Goal: Communication & Community: Answer question/provide support

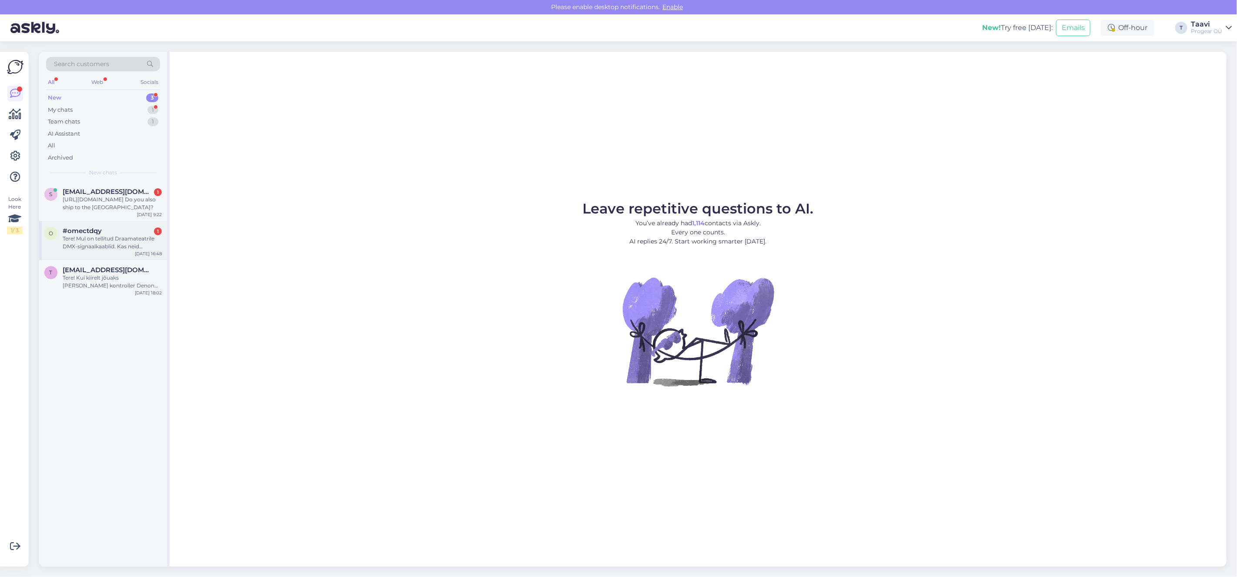
click at [91, 230] on span "#omectdqy" at bounding box center [82, 231] width 39 height 8
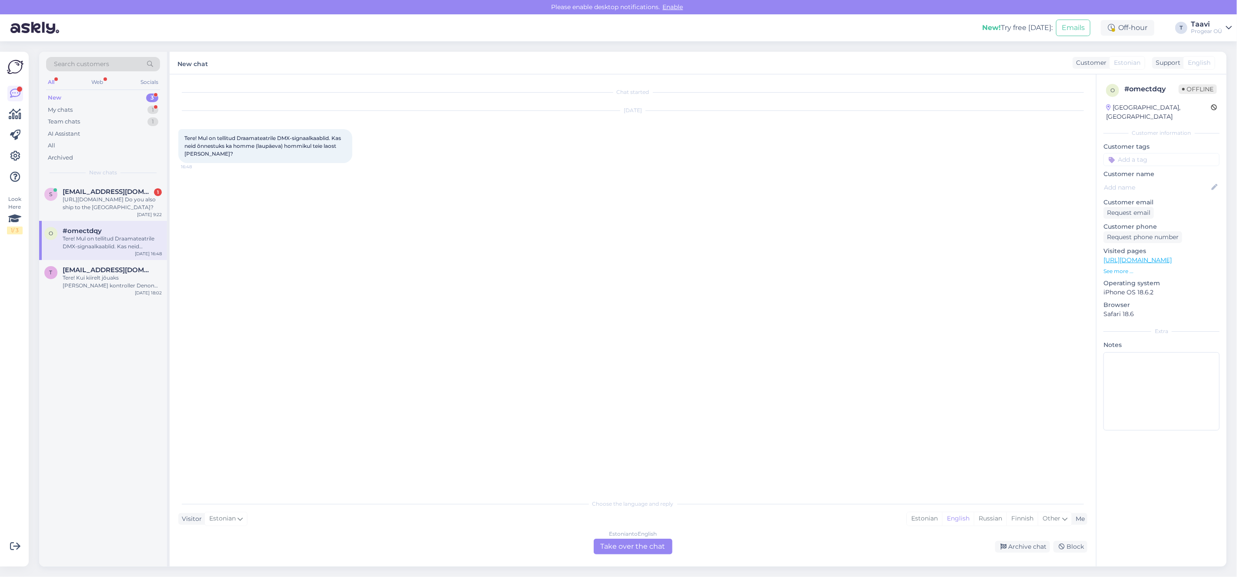
click at [657, 554] on div "Estonian to English Take over the chat" at bounding box center [632, 547] width 79 height 16
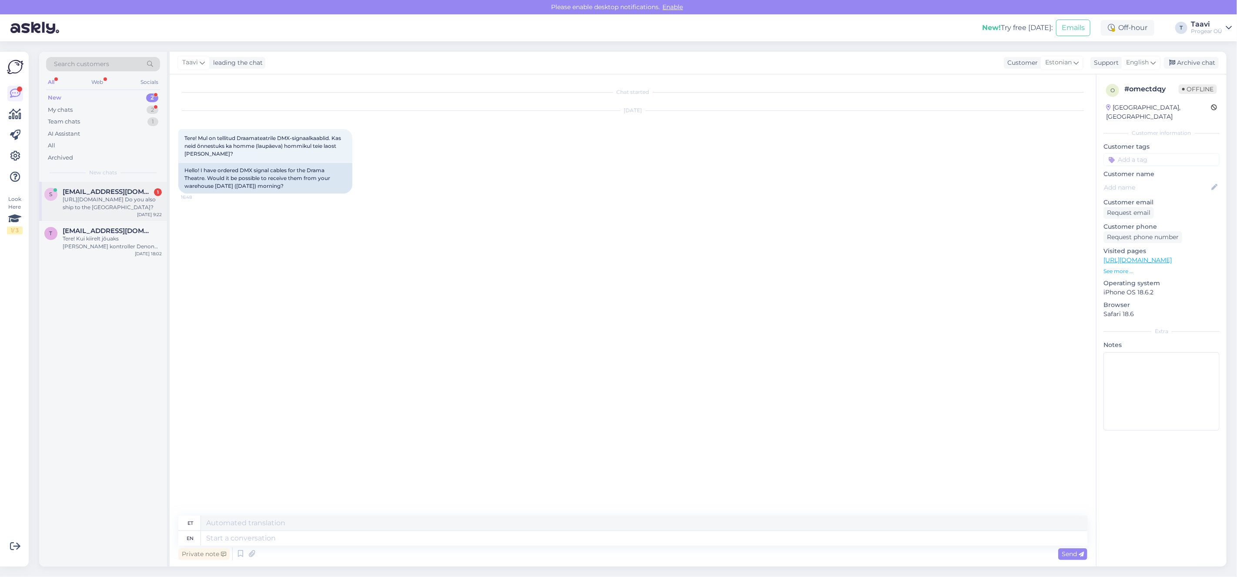
click at [143, 209] on div "https://www.progear.eu/rode-nt-usb-mic-mount-assembly Do you also ship to the C…" at bounding box center [112, 204] width 99 height 16
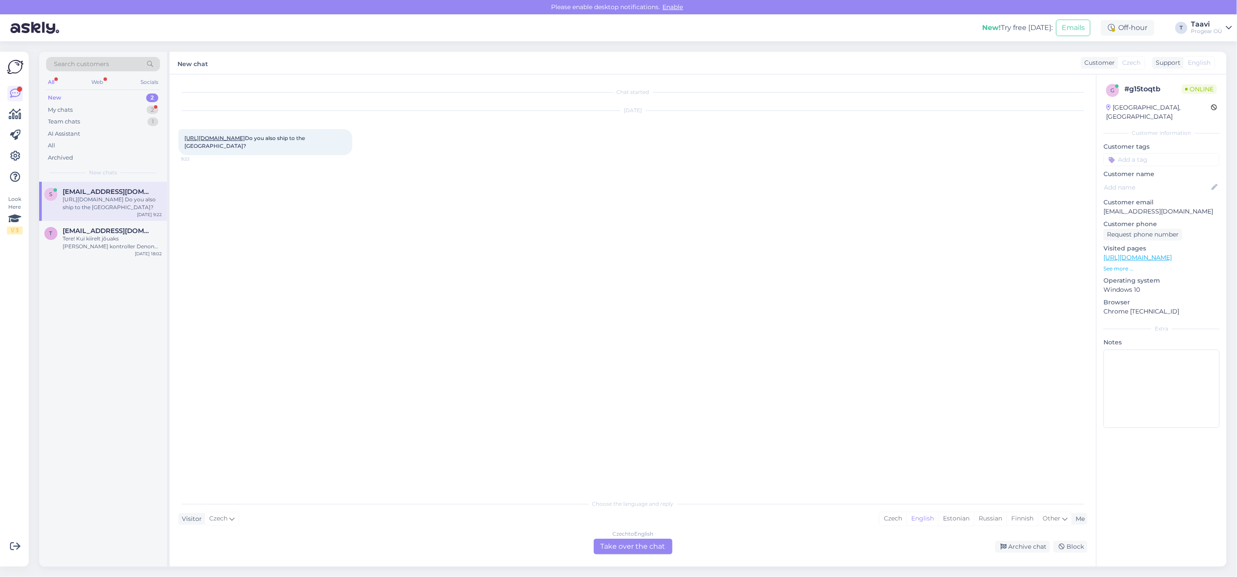
click at [246, 143] on span "https://www.progear.eu/rode-nt-usb-mic-mount-assembly Do you also ship to the C…" at bounding box center [245, 142] width 122 height 14
click at [245, 139] on link "[URL][DOMAIN_NAME]" at bounding box center [214, 138] width 60 height 7
click at [639, 548] on div "Czech to English Take over the chat" at bounding box center [632, 547] width 79 height 16
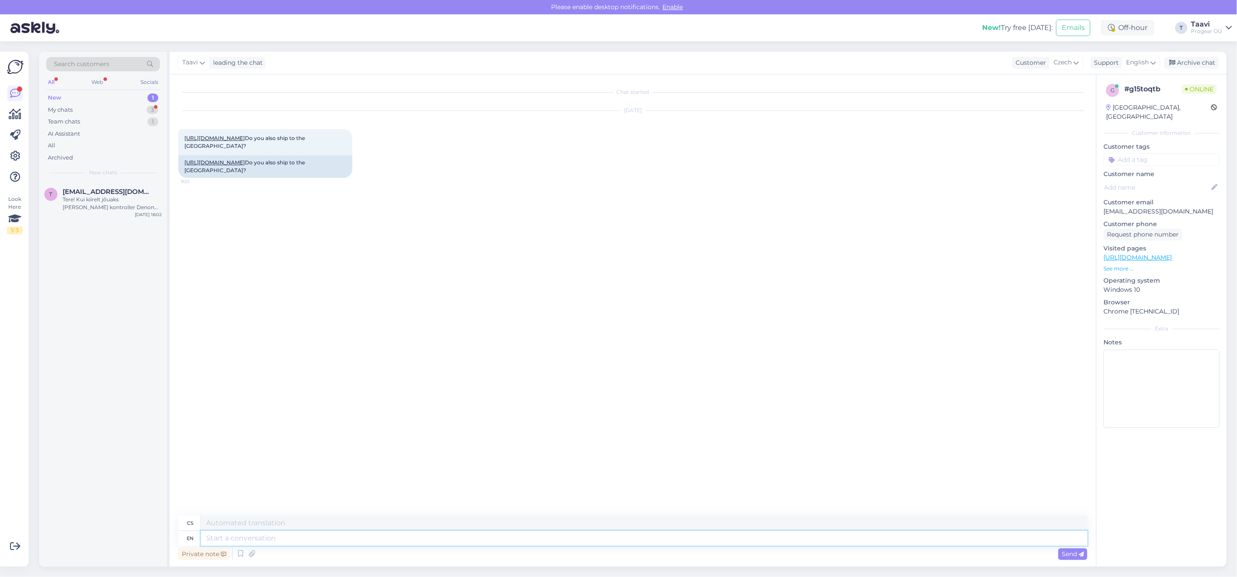
click at [253, 537] on textarea at bounding box center [644, 538] width 886 height 15
type textarea "Hi"
type textarea "Ahoj"
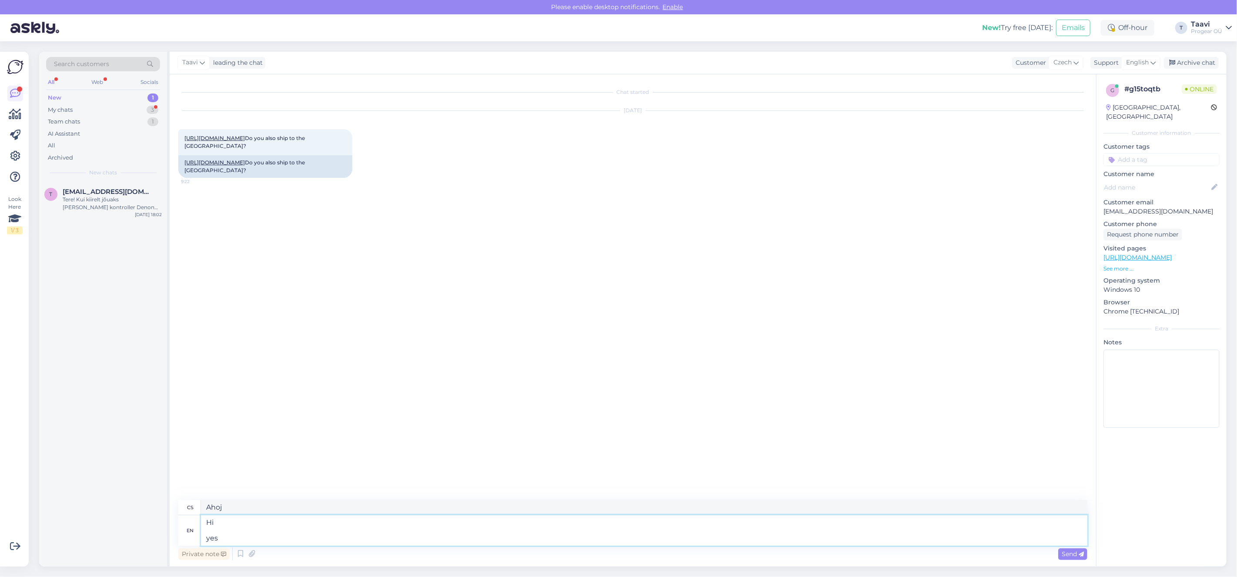
type textarea "Hi yes"
type textarea "Ahoj ano"
type textarea "Hi yes we"
type textarea "Ahoj ano, my"
type textarea "Hi yes we do s"
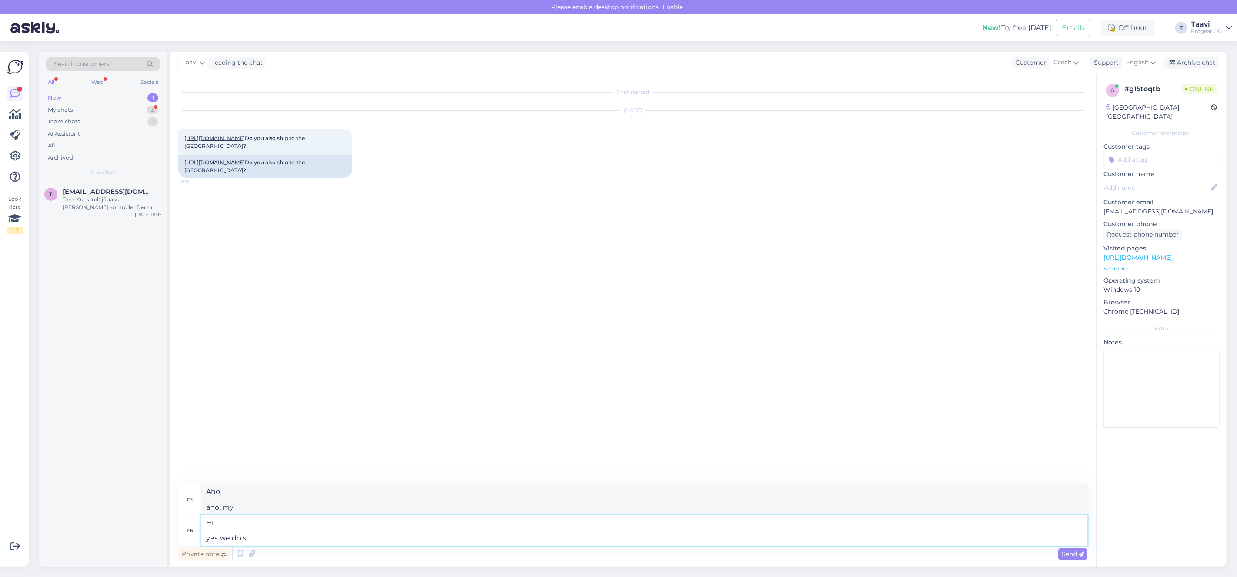
type textarea "Ahoj ano, máme"
type textarea "Hi yes"
type textarea "Ahoj ano, my"
type textarea "Hi yes"
type textarea "Ahoj ano"
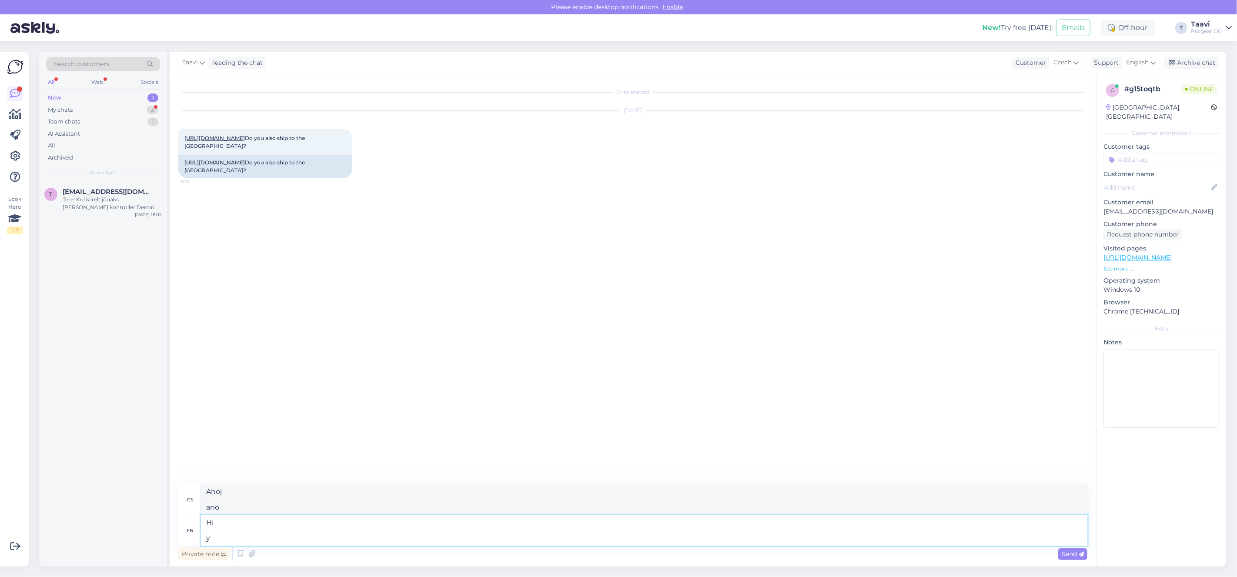
type textarea "Hi"
type textarea "Ahoj"
type textarea "Hi Yes"
type textarea "Ahoj Ano"
type textarea "Hi Yes but"
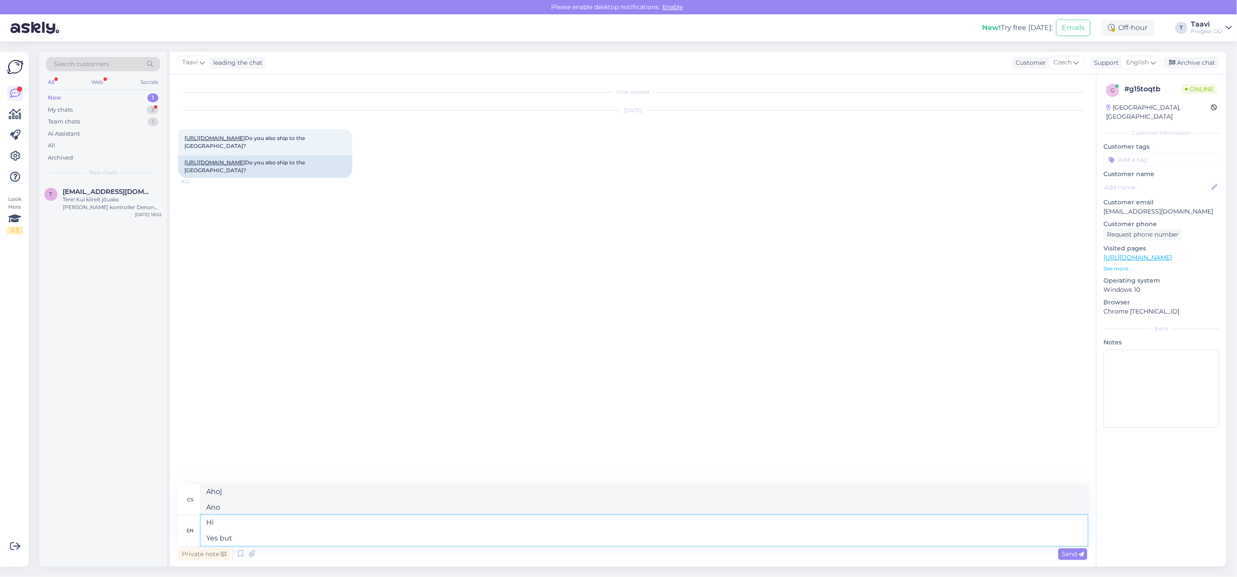
type textarea "Ahoj Ano, ale"
type textarea "Hi Yes but it"
type textarea "Ahoj Ano, ale to"
type textarea "Hi Yes but its"
type textarea "Ahoj Ano, ale je to"
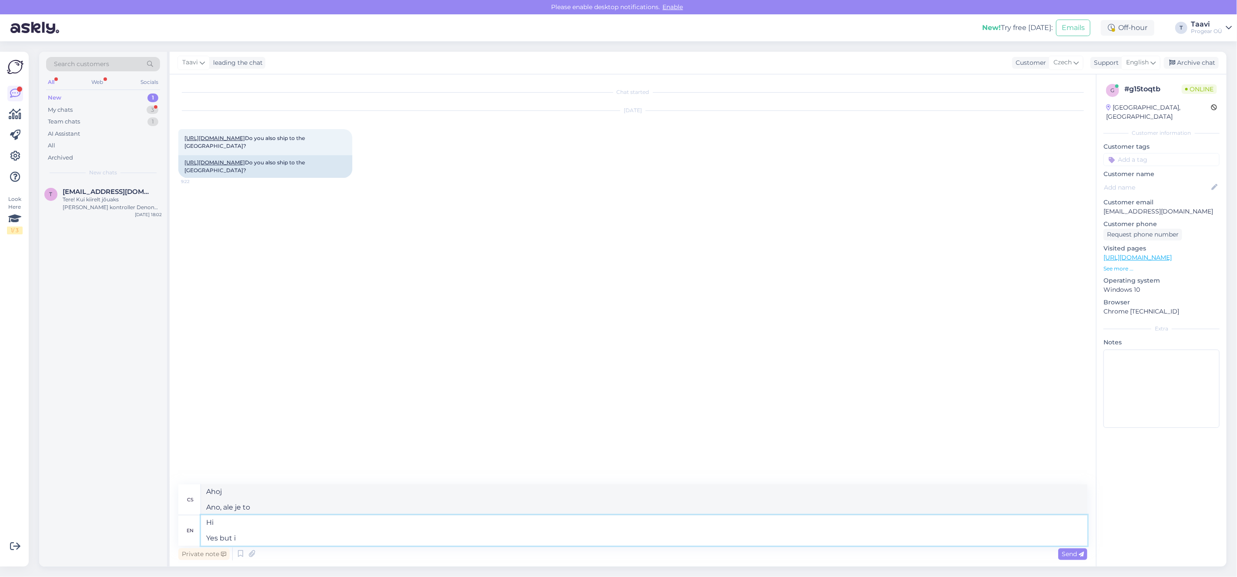
type textarea "Hi Yes but"
type textarea "Ahoj Ano, ale"
type textarea "Hi Yes"
type textarea "Ahoj Ano"
type textarea "Hi Yes,"
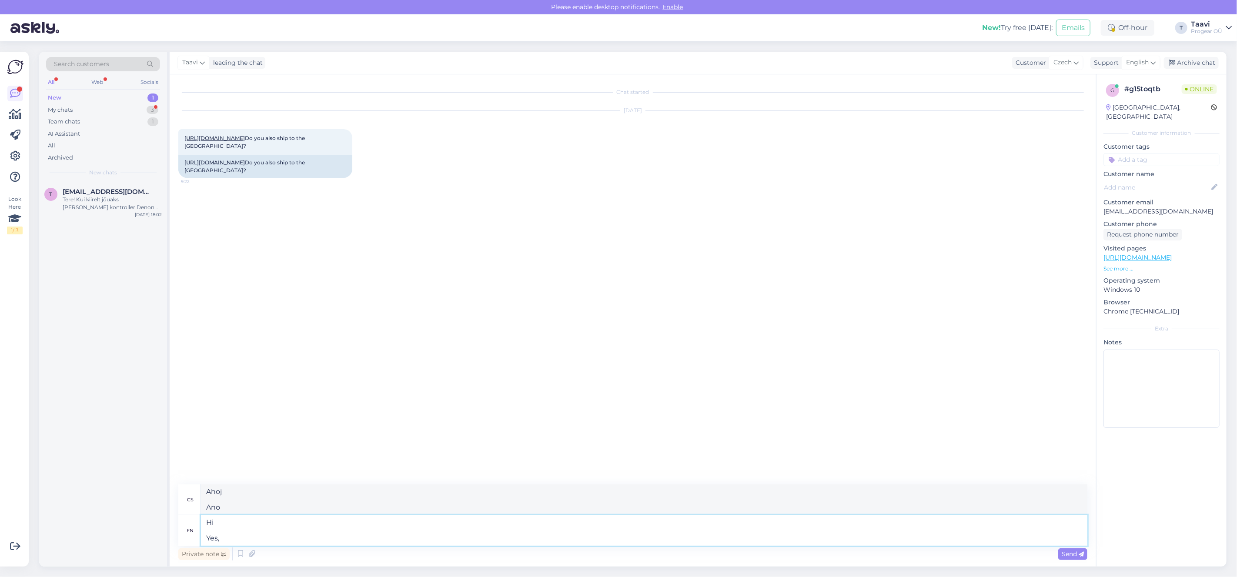
type textarea "Ahoj Ano,"
type textarea "Hi Yes, you"
type textarea "Ahoj Ano, ty"
type textarea "Hi Yes, you can o"
type textarea "Ahoj Ano, můžeš"
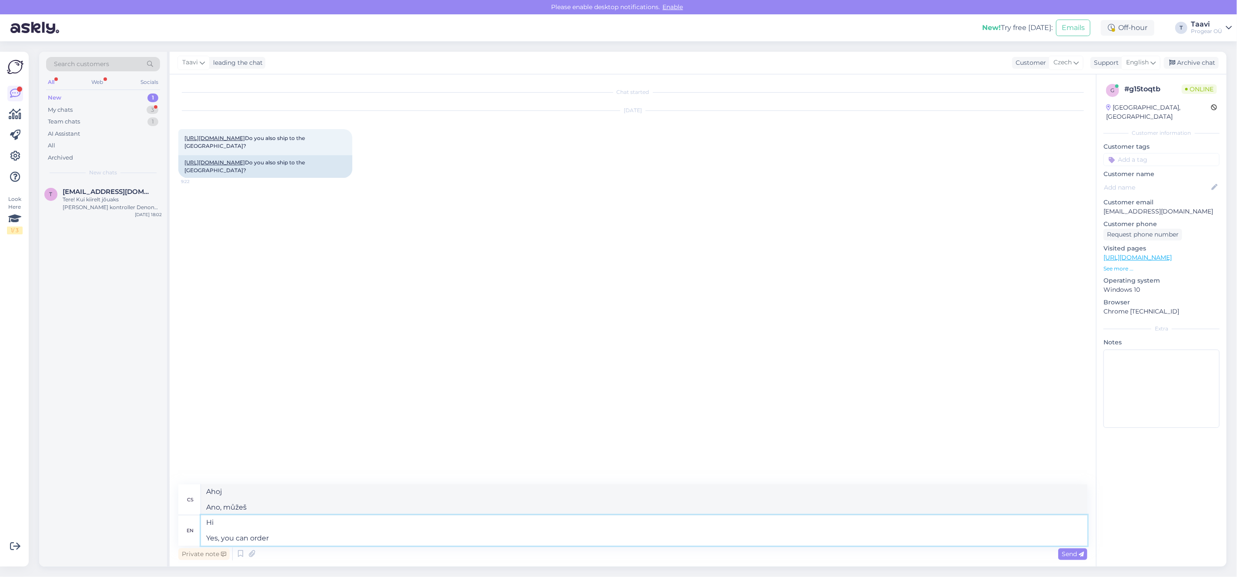
type textarea "Hi Yes, you can order i"
type textarea "Ahoj Ano, můžete si objednat"
type textarea "Hi Yes, you can order it"
type textarea "Ahoj Ano, můžete si to objednat"
type textarea "Hi Yes, you can order it and"
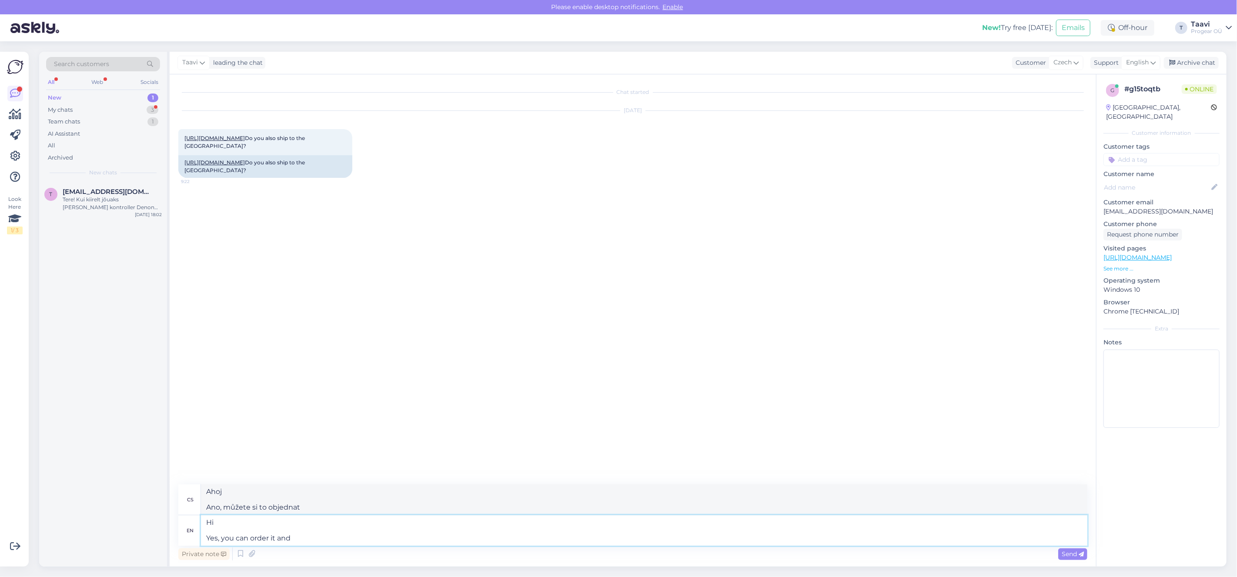
type textarea "Ahoj Ano, můžete si to objednat a"
type textarea "Hi Yes, you can order it and we"
type textarea "Ahoj Ano, můžete si to objednat a my"
type textarea "Hi Yes, you can order it and"
type textarea "Ahoj Ano, můžete si to objednat a"
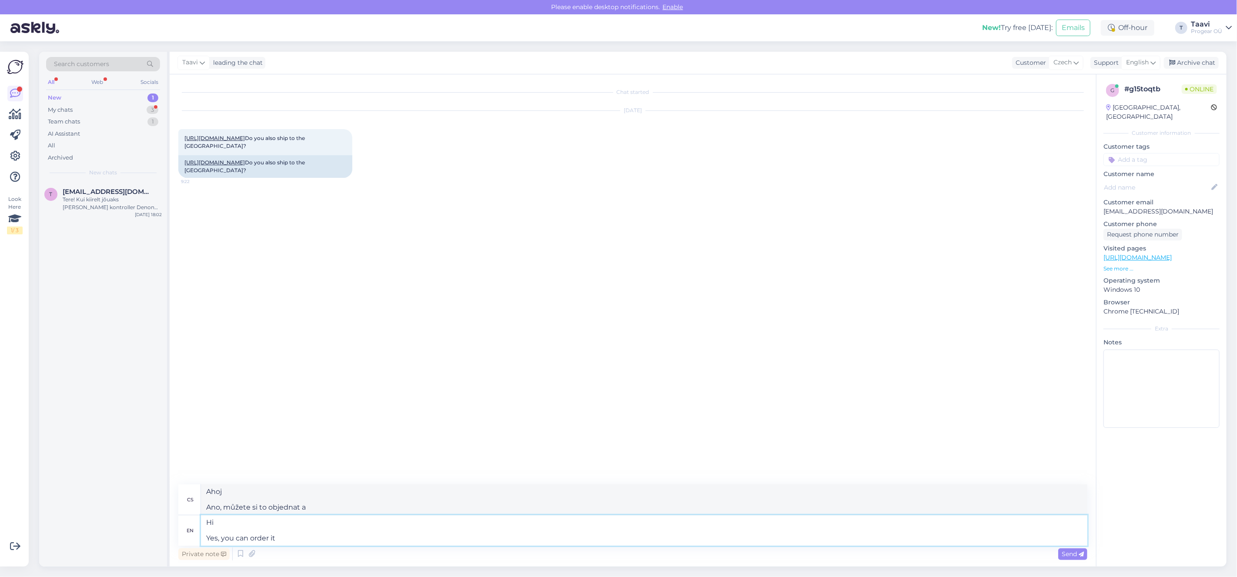
type textarea "Hi Yes, you can order it"
type textarea "Ahoj Ano, můžete si to objednat"
type textarea "Hi Yes, you can order"
type textarea "Ahoj Ano, můžete si objednat"
type textarea "Hi Yes, you can order its"
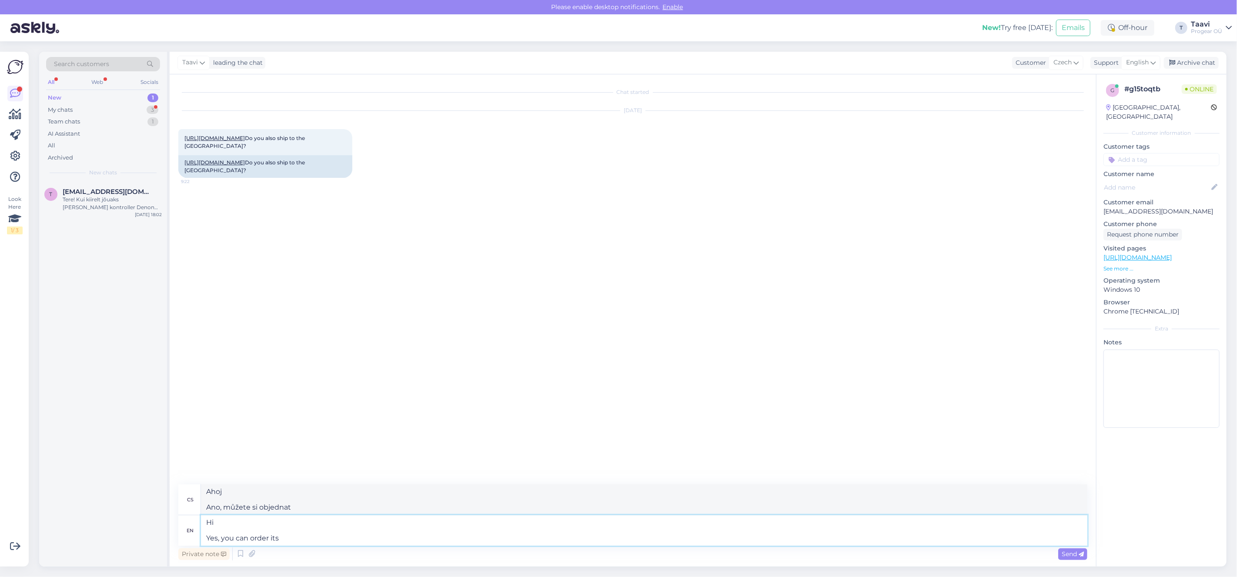
type textarea "Ahoj Ano, můžete si to objednat"
type textarea "Hi Yes, you can order its extra s"
type textarea "Ahoj Ano, můžete si to objednat navíc"
type textarea "Hi Yes, you can order its extra shipping"
type textarea "Ahoj Ano, můžete si objednat dodatečné poštovné"
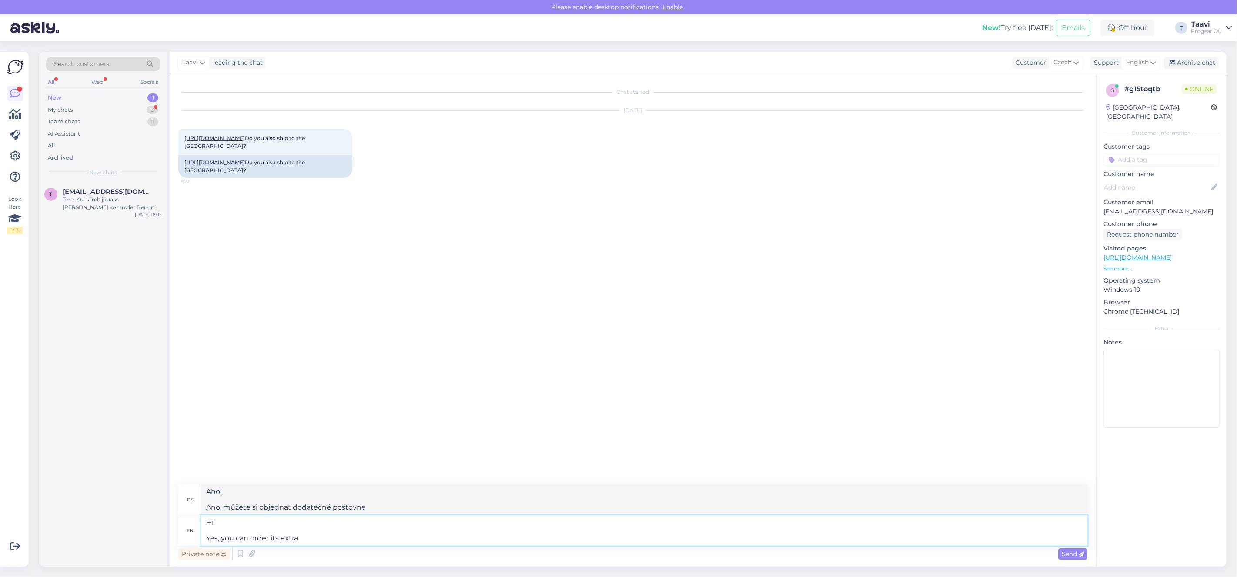
type textarea "Hi Yes, you can order its extr"
type textarea "Ahoj Ano, můžete si to objednat navíc"
type textarea "Hi Yes, you can order it"
type textarea "Ahoj Ano, můžete si to objednat"
type textarea "Hi Yes, you can orde"
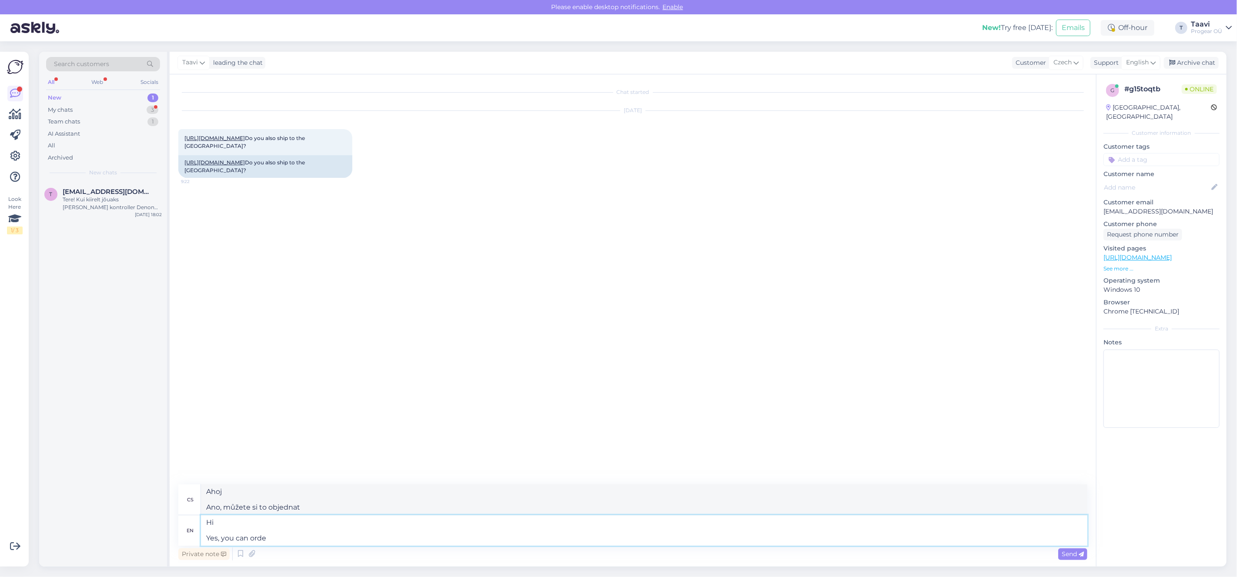
type textarea "Ahoj Ano, můžete si objednat"
type textarea "Hi Yes, you can"
type textarea "Ahoj Ano, můžeš"
type textarea "Hi Yes, you"
type textarea "Ahoj Ano, ty"
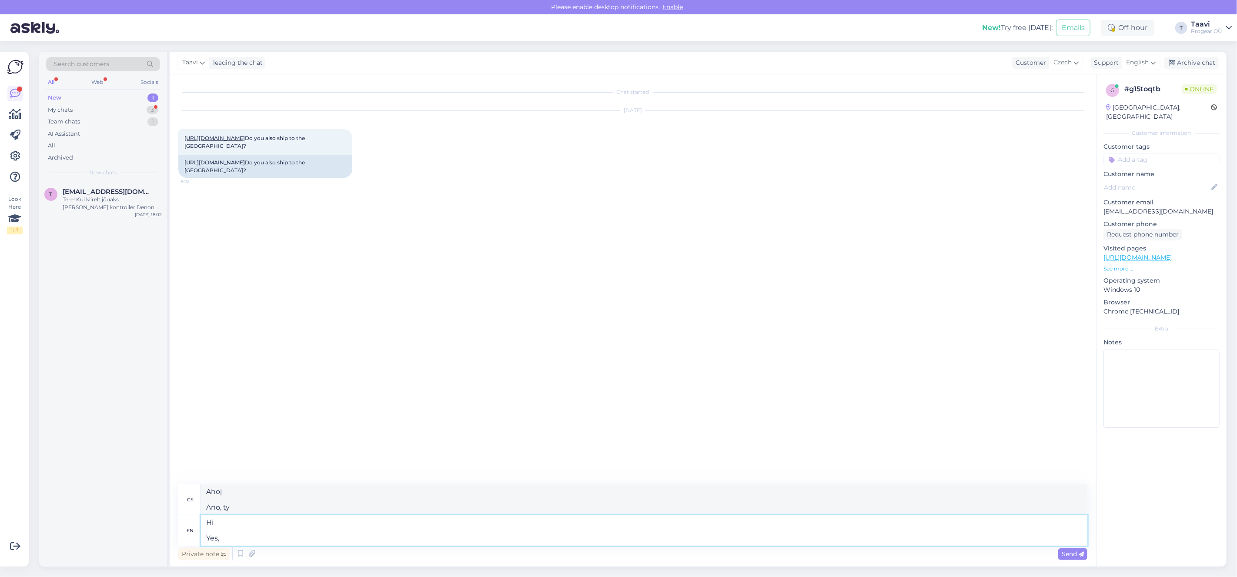
type textarea "Hi Yes,"
type textarea "Ahoj Ano,"
type textarea "Hi Yes we"
type textarea "Ahoj Ano"
type textarea "Hi Yes we d"
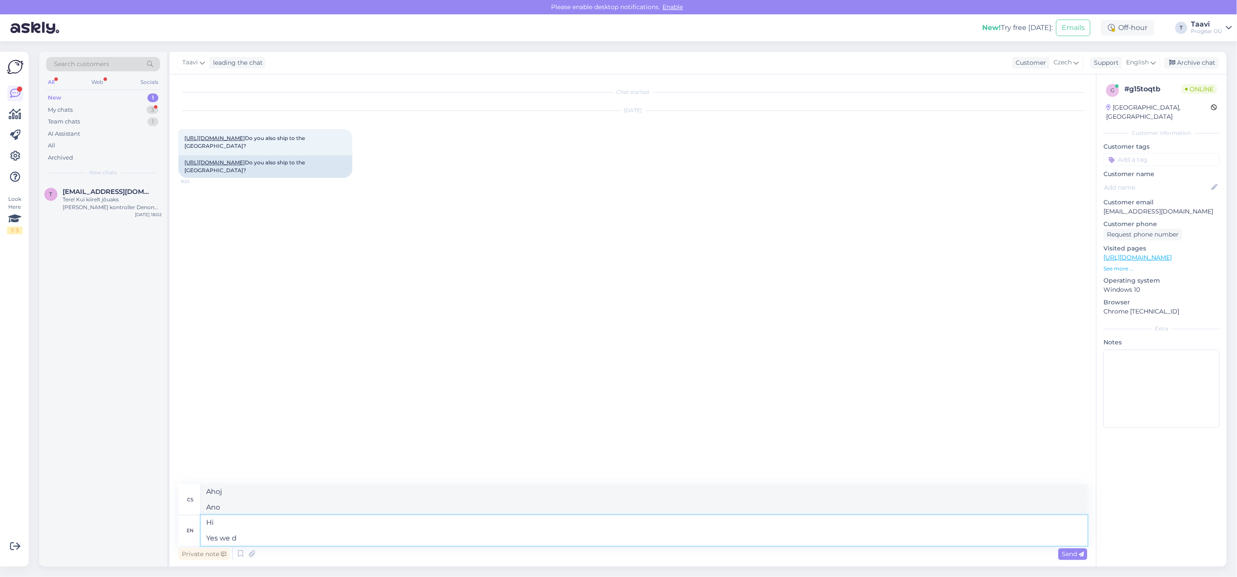
type textarea "Ahoj Ano, my"
type textarea "Hi Yes we do shi"
type textarea "Ahoj Ano, máme"
type textarea "Hi Yes we do ship to"
type textarea "Ahoj Ano, zasíláme do"
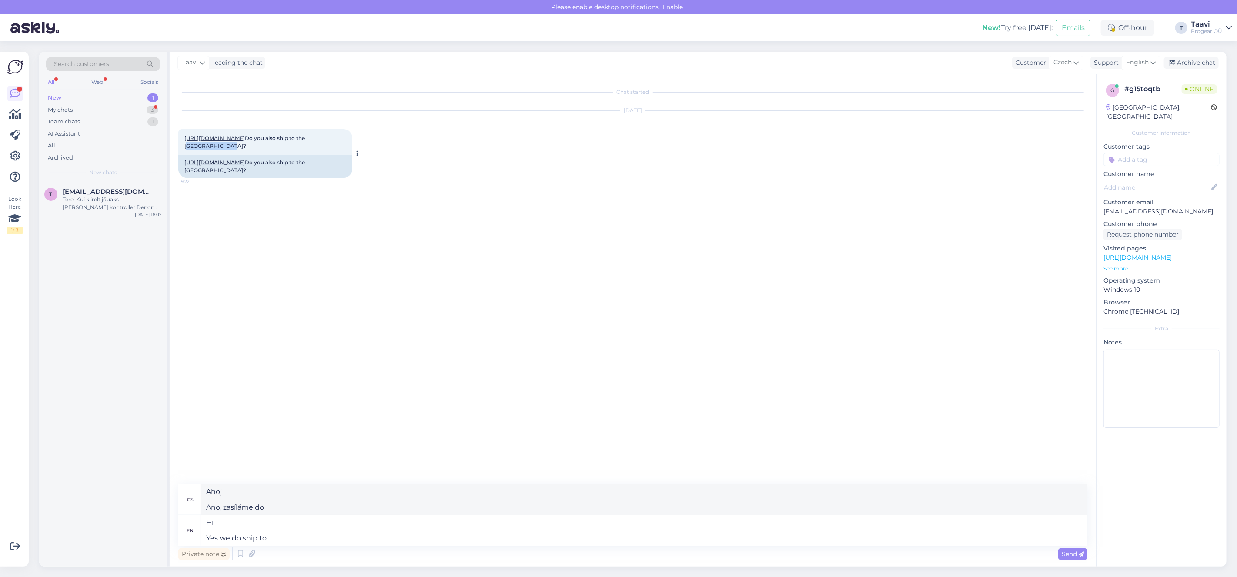
drag, startPoint x: 247, startPoint y: 147, endPoint x: 287, endPoint y: 147, distance: 40.0
click at [287, 147] on span "https://www.progear.eu/rode-nt-usb-mic-mount-assembly Do you also ship to the C…" at bounding box center [245, 142] width 122 height 14
copy span "Czech Republic"
click at [290, 540] on textarea "Hi Yes we do ship to" at bounding box center [644, 530] width 886 height 30
paste textarea "Czech Republic"
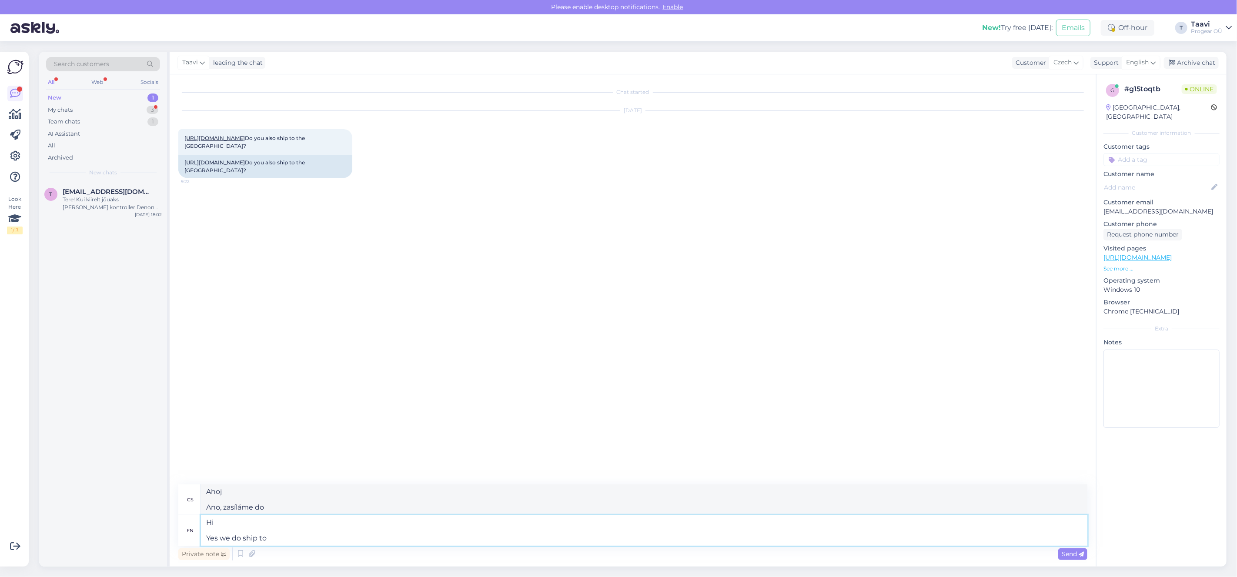
type textarea "Hi Yes we do ship to Czech Republic"
type textarea "Ahoj Ano, zasíláme do České republiky"
type textarea "Hi Yes we do ship to Czech Republic,"
type textarea "Ahoj Ano, zasíláme do České republiky."
type textarea "Hi Yes we do ship to Czech Republic, if"
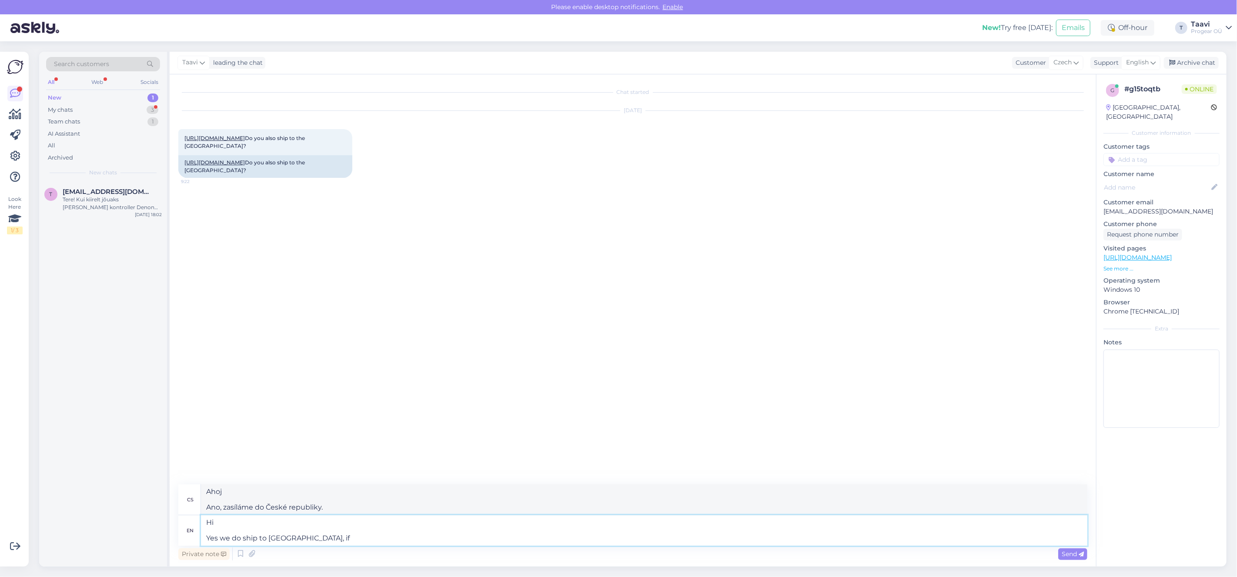
type textarea "Ahoj Ano, zasíláme do České republiky, pokud"
type textarea "Hi Yes we do ship to Czech Republic, if you o"
type textarea "Ahoj Ano, zasíláme do České republiky, pokud..."
type textarea "Hi Yes we do ship to Czech Republic, if you order"
type textarea "Ahoj Ano, zasíláme do České republiky, pokud si objednáte"
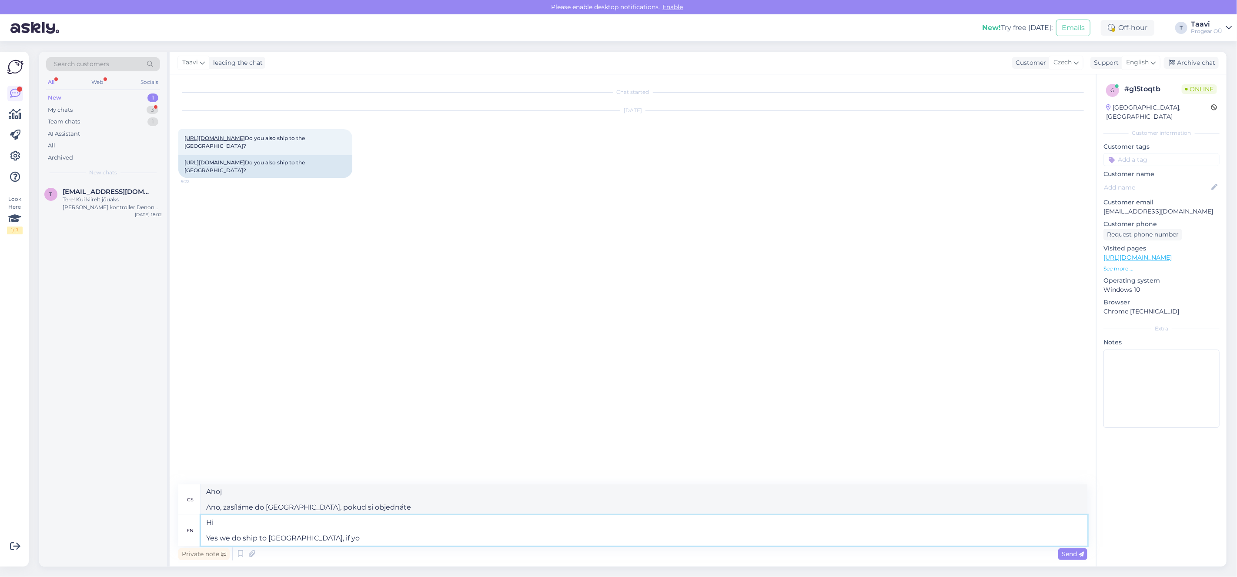
type textarea "Hi Yes we do ship to Czech Republic, if y"
type textarea "Ahoj Ano, zasíláme do České republiky, pokud..."
type textarea "Hi Yes we do ship to Czech Republic, i"
type textarea "Ahoj Ano, zasíláme do České republiky, pokud"
type textarea "Hi Yes we do ship to Czech Republic,"
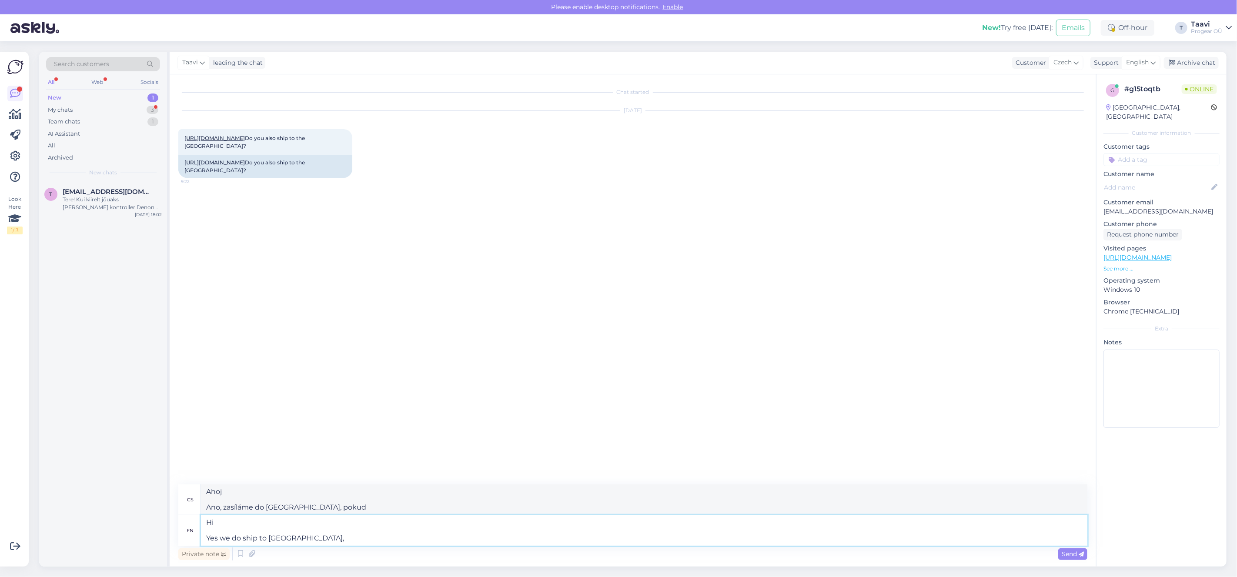
type textarea "Ahoj Ano, zasíláme do České republiky."
type textarea "Hi Yes we do ship to Czech Republic."
type textarea "Ahoj Ano, zasíláme do České republiky."
click at [239, 537] on textarea "Hi Yes we do ship to Czech Republic." at bounding box center [644, 530] width 886 height 30
type textarea "Hi Yes wecn ship to Czech Republic."
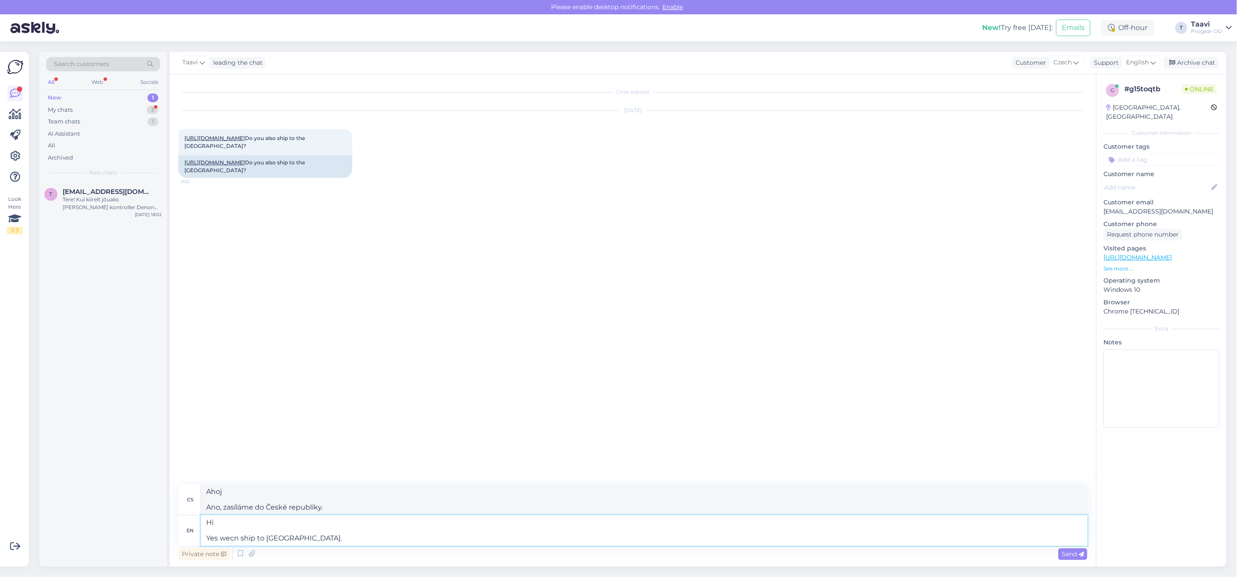
type textarea "Ahoj Ano, nemůžeme zasílat do České republiky."
type textarea "Hi Yes we a ship to Czech Republic."
type textarea "Ahoj Ano, zasíláme do České republiky."
type textarea "Hi Yes we can ship to Czech Republic."
type textarea "Ahoj Ano, můžeme zaslat do České republiky."
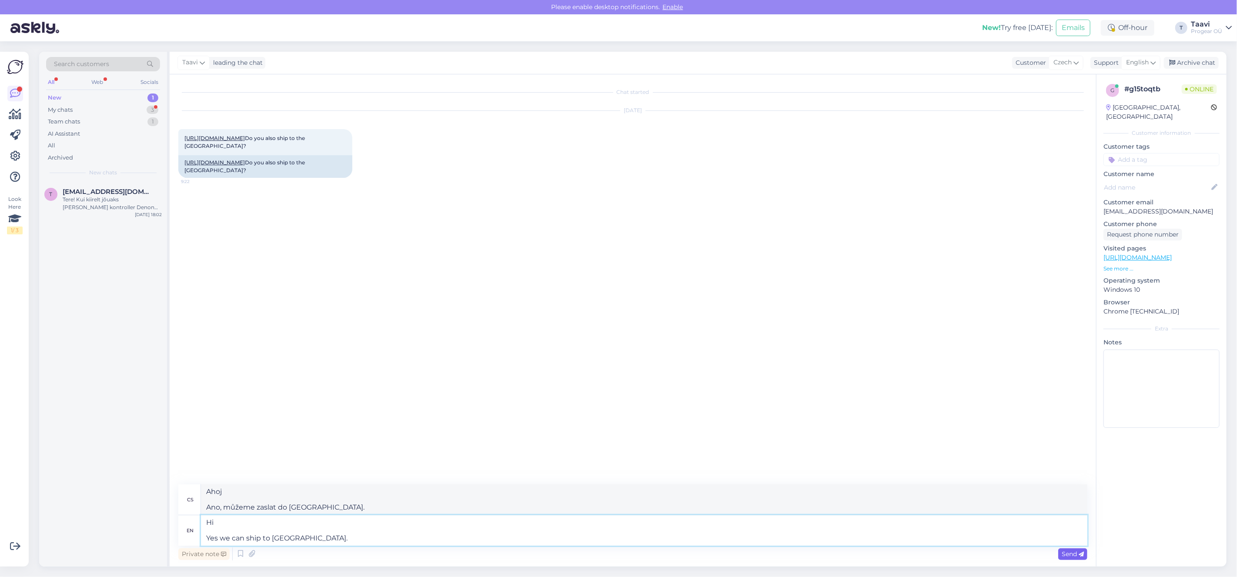
type textarea "Hi Yes we can ship to Czech Republic."
drag, startPoint x: 1066, startPoint y: 553, endPoint x: 1012, endPoint y: 559, distance: 53.8
click at [1066, 553] on span "Send" at bounding box center [1072, 554] width 22 height 8
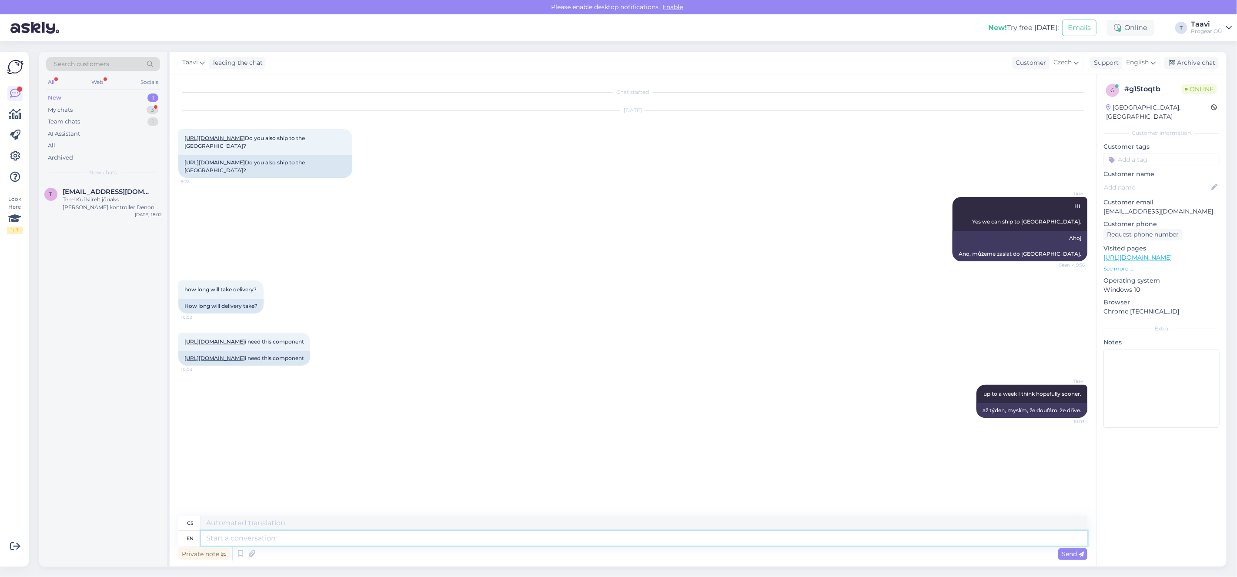
click at [271, 540] on textarea at bounding box center [644, 538] width 886 height 15
type textarea "yes"
type textarea "Ano"
type textarea "yes we"
type textarea "ano, my"
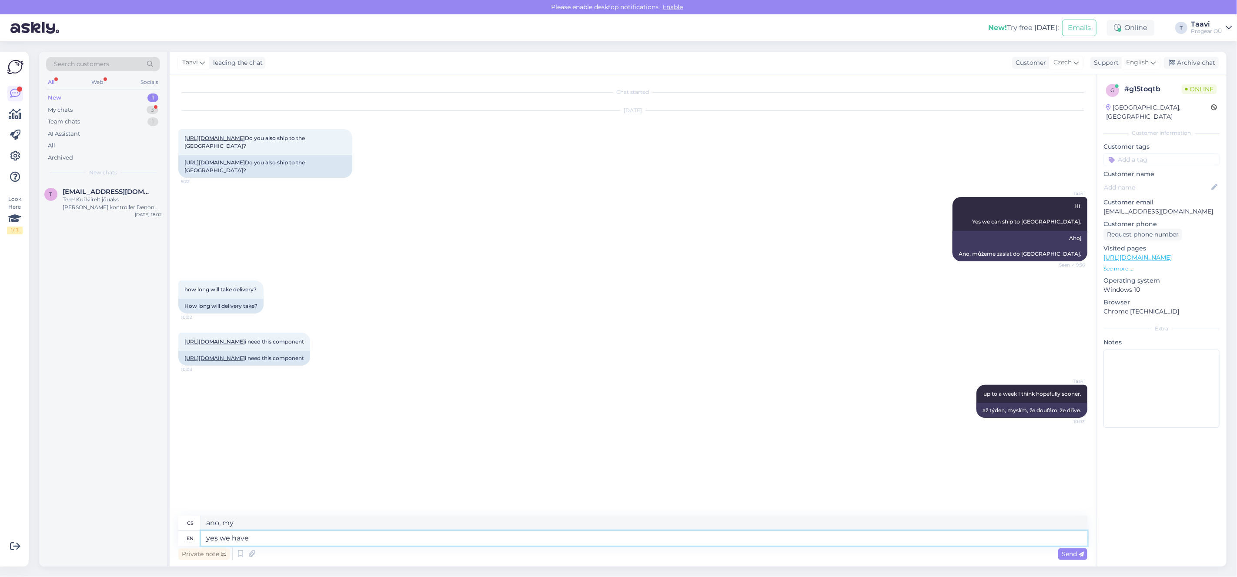
type textarea "yes we have"
type textarea "ano, máme"
type textarea "yes we have it"
type textarea "ano, máme to"
type textarea "yes we have it in s"
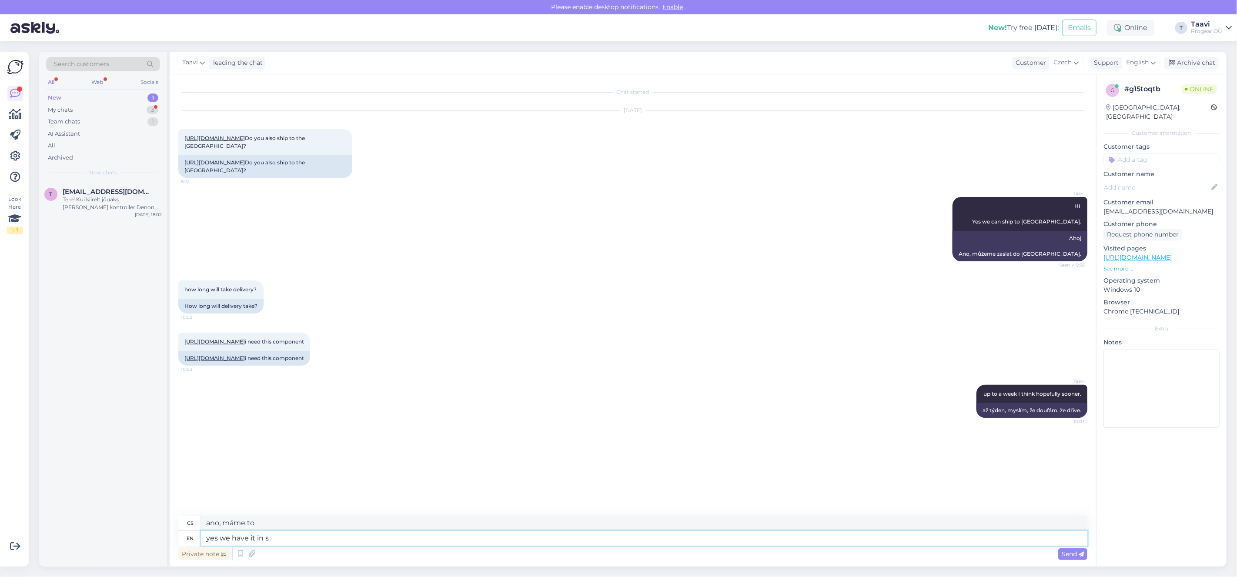
type textarea "ano, máme to uvnitř"
type textarea "yes we have it in stock"
type textarea "ano, máme to skladem"
type textarea "yes we have it in stock4 p"
type textarea "ano, máme to skladem 4 ks"
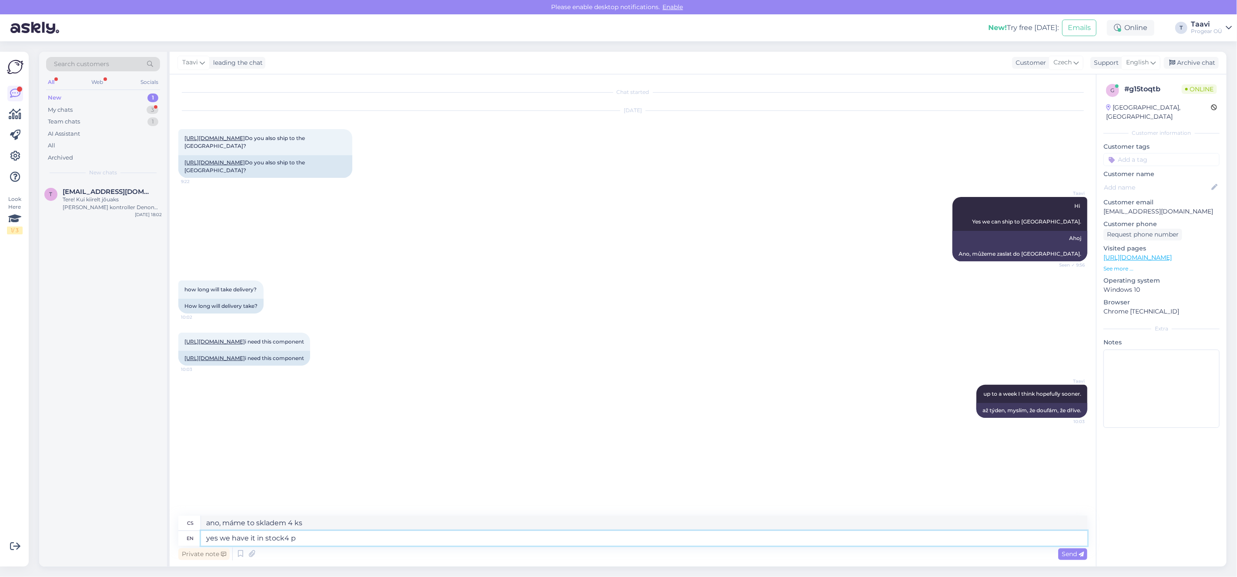
type textarea "yes we have it in stock4"
type textarea "ano, máme to skladem4"
type textarea "yes we have it in stock"
type textarea "ano, máme to skladem"
click at [103, 111] on div "My chats 3" at bounding box center [103, 110] width 114 height 12
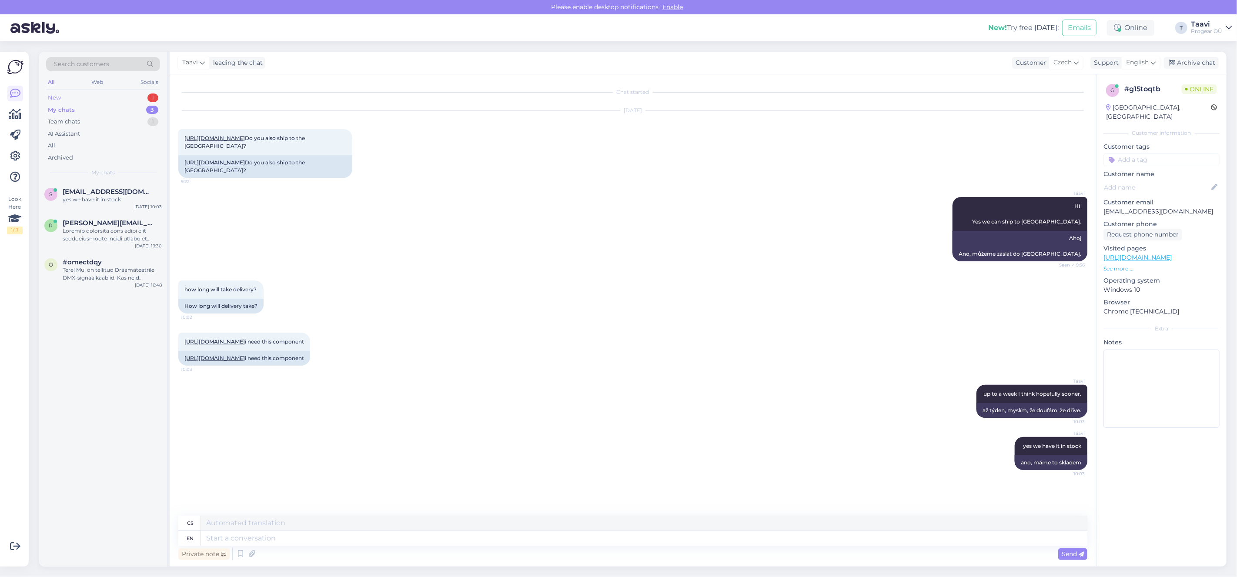
click at [97, 97] on div "New 1" at bounding box center [103, 98] width 114 height 12
click at [102, 214] on div "t thomashallik@gmail.com Tere! Kui kiirelt jõuaks kohale DJ kontroller Denon SC…" at bounding box center [103, 201] width 128 height 39
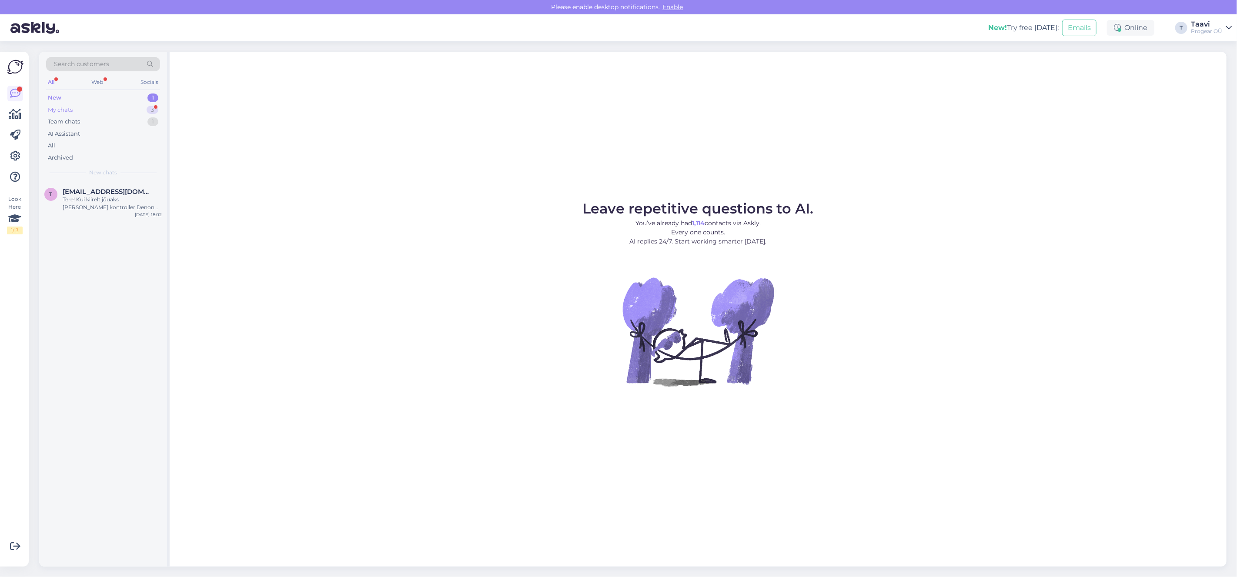
click at [110, 110] on div "My chats 3" at bounding box center [103, 110] width 114 height 12
drag, startPoint x: 116, startPoint y: 229, endPoint x: 158, endPoint y: 238, distance: 43.2
click at [119, 235] on div at bounding box center [112, 243] width 99 height 16
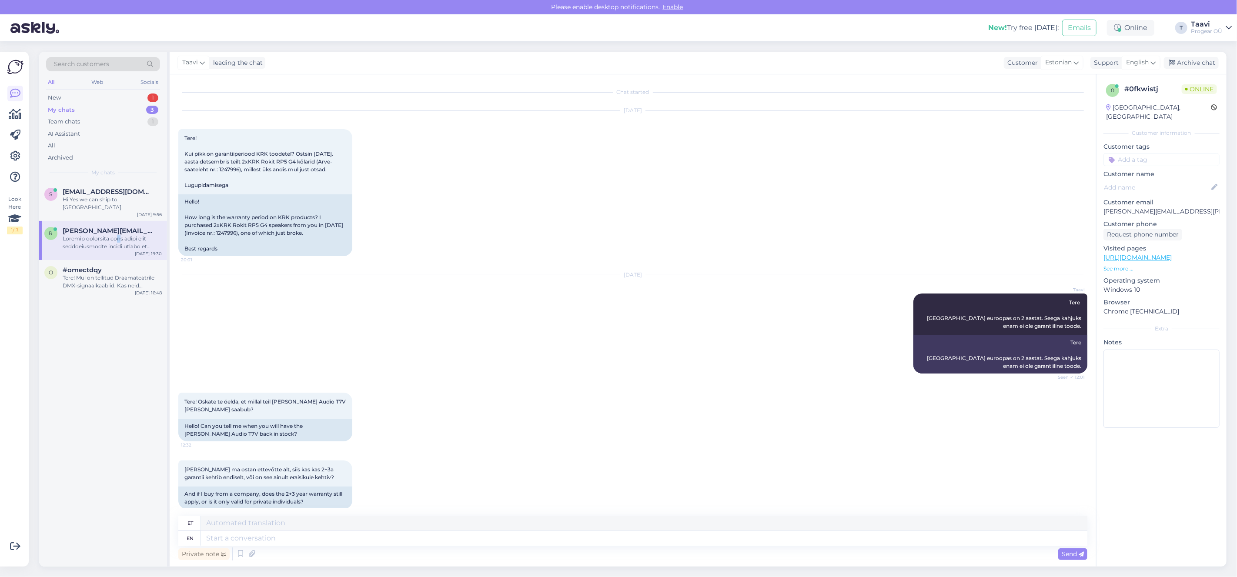
scroll to position [685, 0]
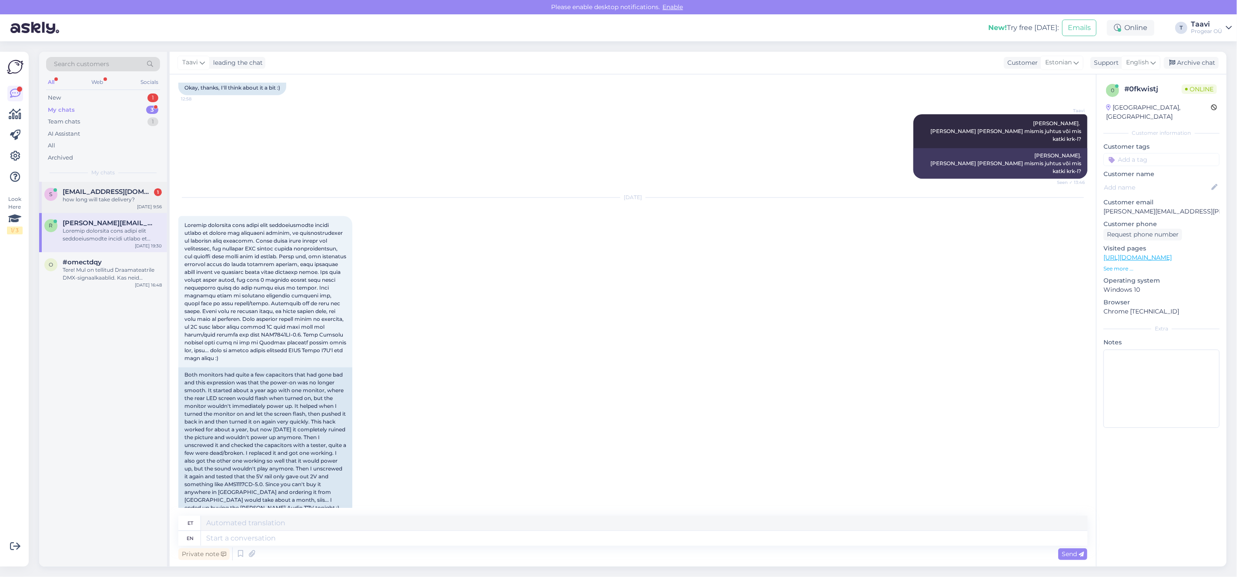
click at [117, 195] on span "[EMAIL_ADDRESS][DOMAIN_NAME]" at bounding box center [108, 192] width 90 height 8
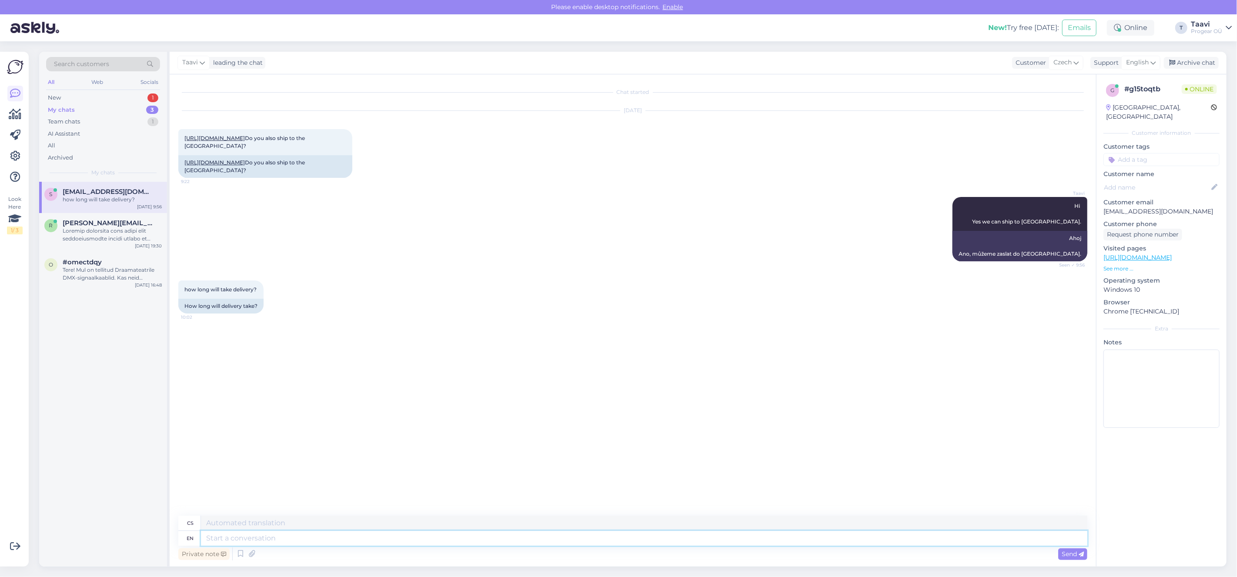
click at [230, 541] on textarea at bounding box center [644, 538] width 886 height 15
type textarea "up t"
type textarea "nahoru"
type textarea "up to"
type textarea "až do"
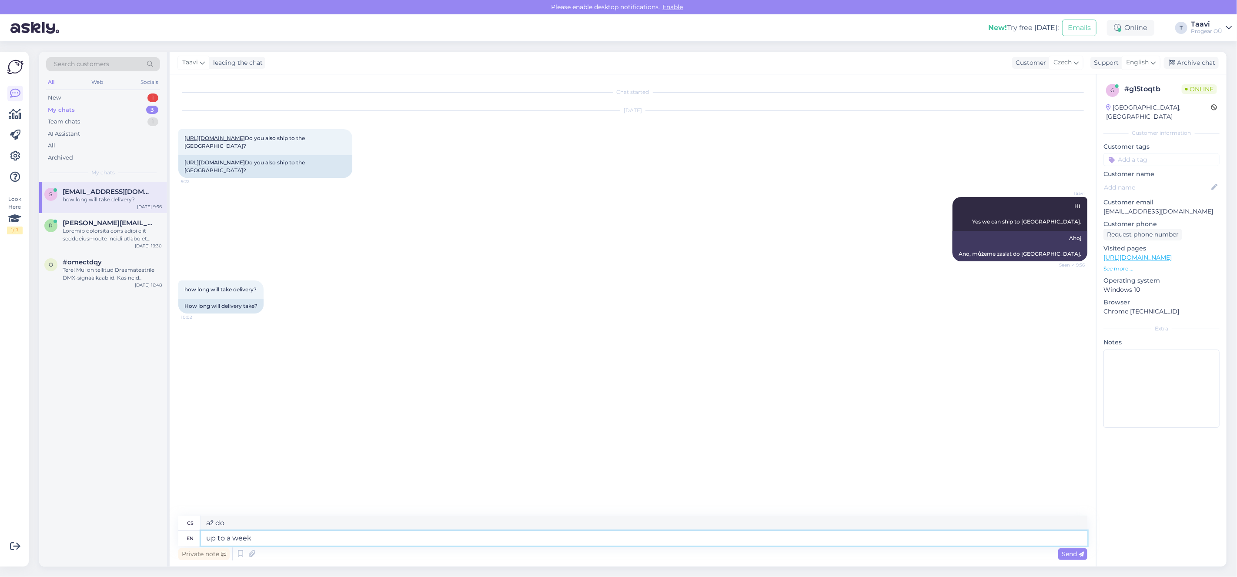
type textarea "up to a week"
type textarea "až týden"
type textarea "up to a week I t"
type textarea "až týden já"
type textarea "up to a week I think"
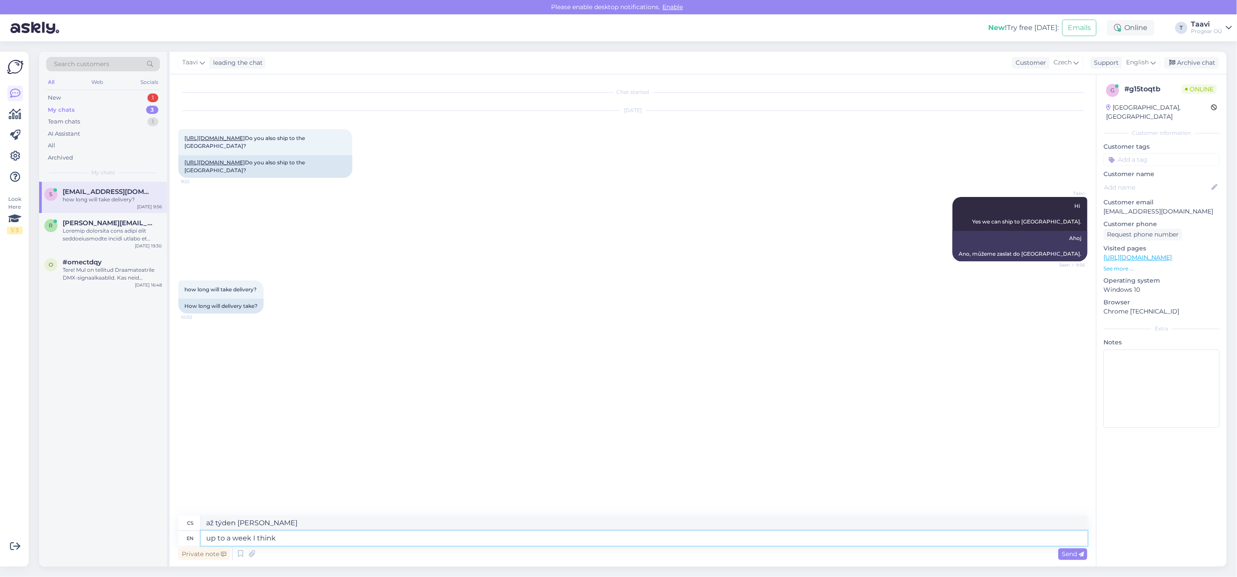
type textarea "myslím, že až týden"
type textarea "up to a week I think hopefully"
type textarea "doufám, že až týden"
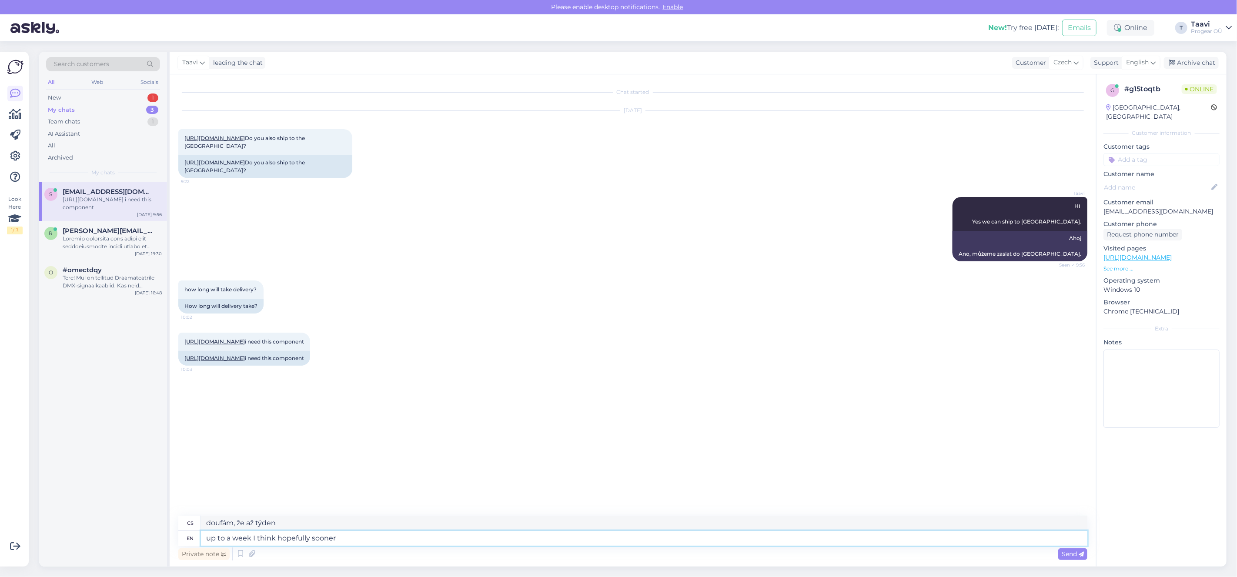
type textarea "up to a week I think hopefully sooner."
type textarea "až týden, myslím, že doufám, že dříve."
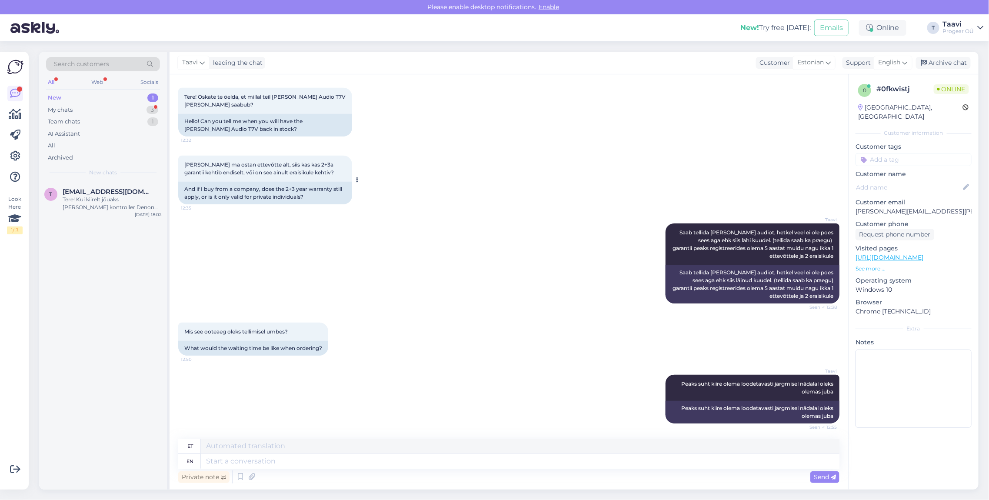
scroll to position [303, 0]
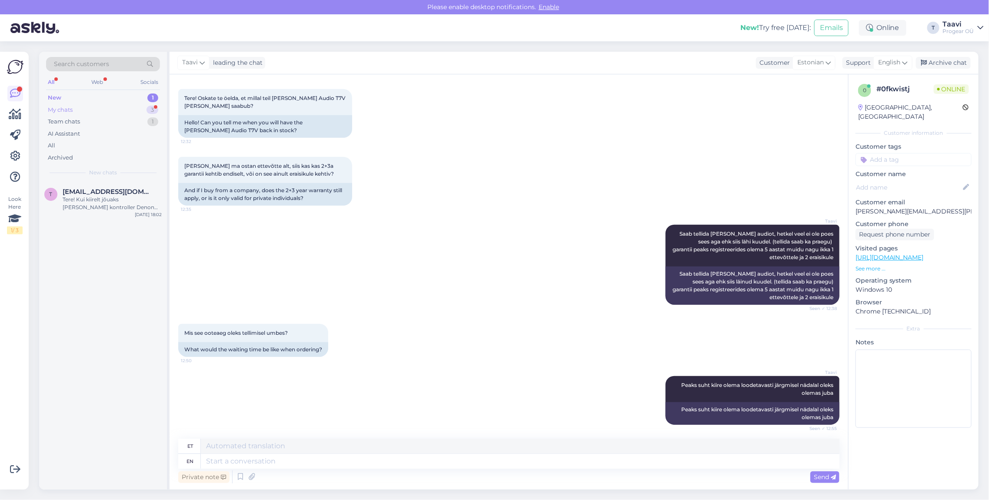
click at [73, 110] on div "My chats" at bounding box center [60, 110] width 25 height 9
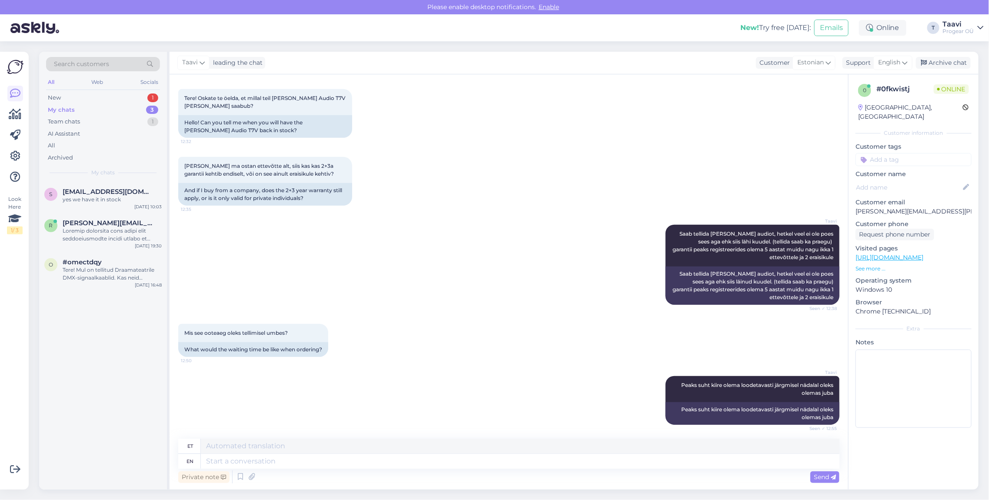
click at [99, 104] on div "My chats 3" at bounding box center [103, 110] width 114 height 12
click at [100, 100] on div "New 1" at bounding box center [103, 98] width 114 height 12
click at [106, 95] on div "New 1" at bounding box center [103, 98] width 114 height 12
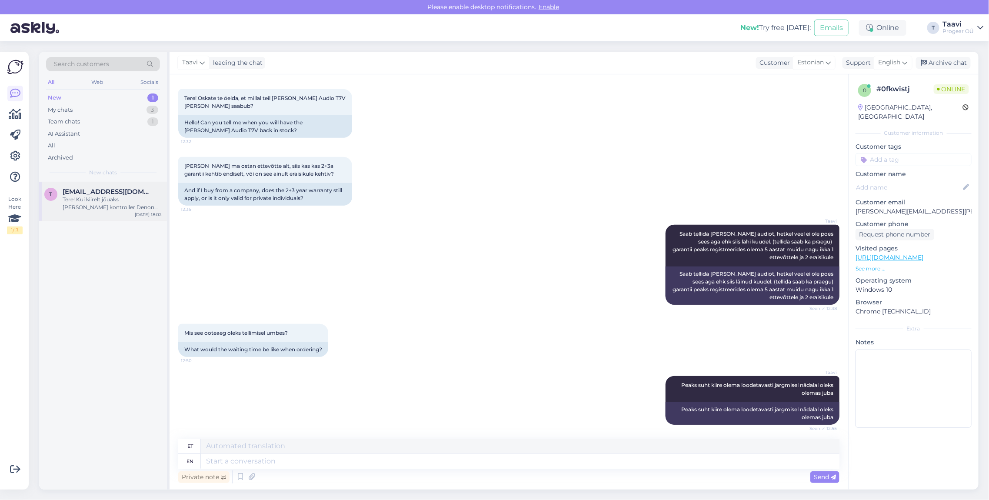
click at [85, 204] on div "Tere! Kui kiirelt jõuaks [PERSON_NAME] kontroller Denon SC LIVE 4?" at bounding box center [112, 204] width 99 height 16
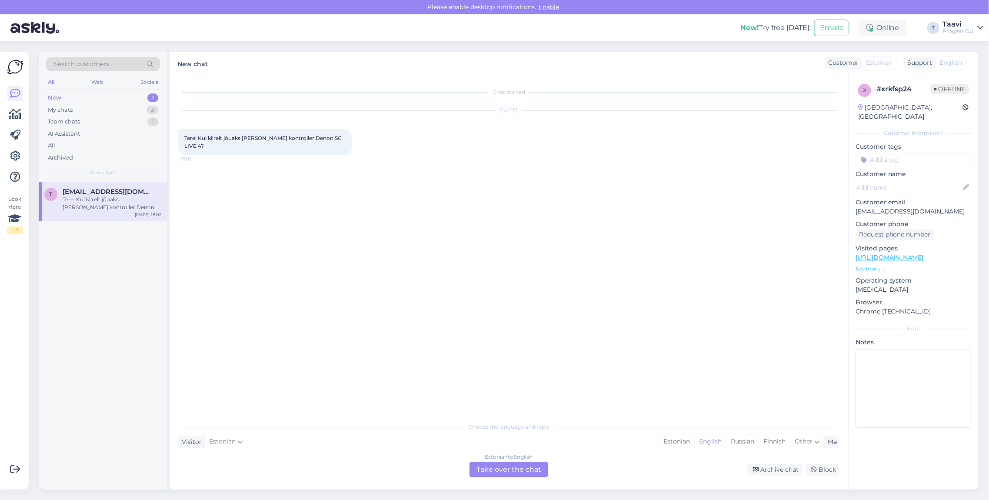
drag, startPoint x: 82, startPoint y: 206, endPoint x: 90, endPoint y: 185, distance: 22.4
click at [83, 206] on div "Tere! Kui kiirelt jõuaks [PERSON_NAME] kontroller Denon SC LIVE 4?" at bounding box center [112, 204] width 99 height 16
click at [90, 108] on div "My chats 3" at bounding box center [103, 110] width 114 height 12
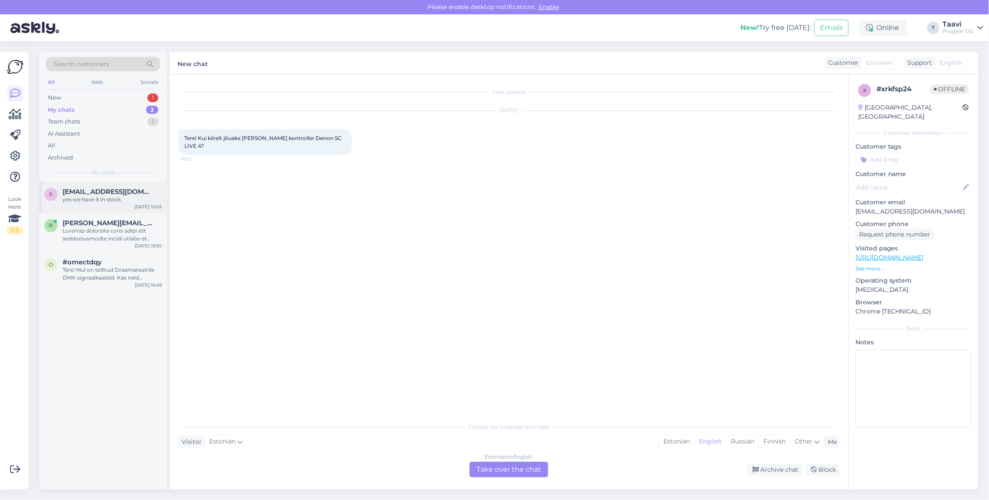
click at [95, 204] on div "S Soirexen@gmail.com yes we have it in stock Sep 15 10:03" at bounding box center [103, 197] width 128 height 31
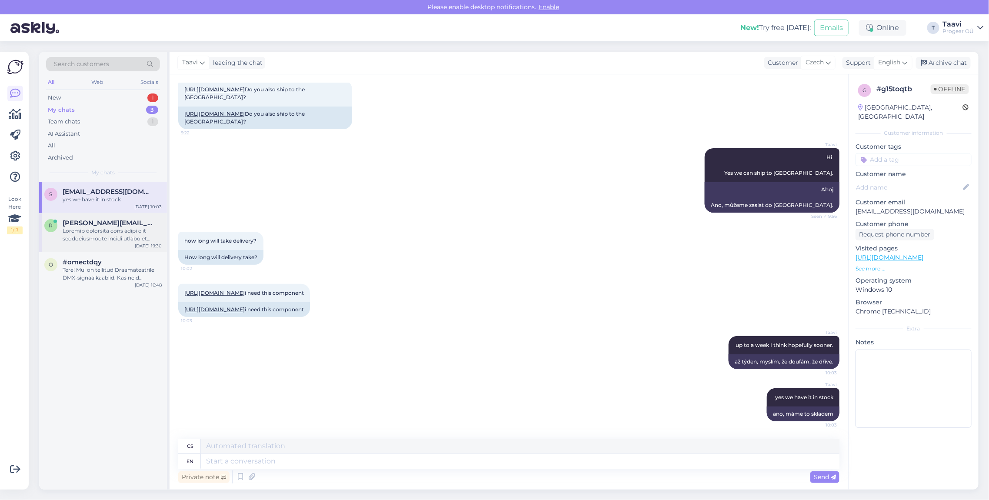
click at [88, 238] on div at bounding box center [112, 235] width 99 height 16
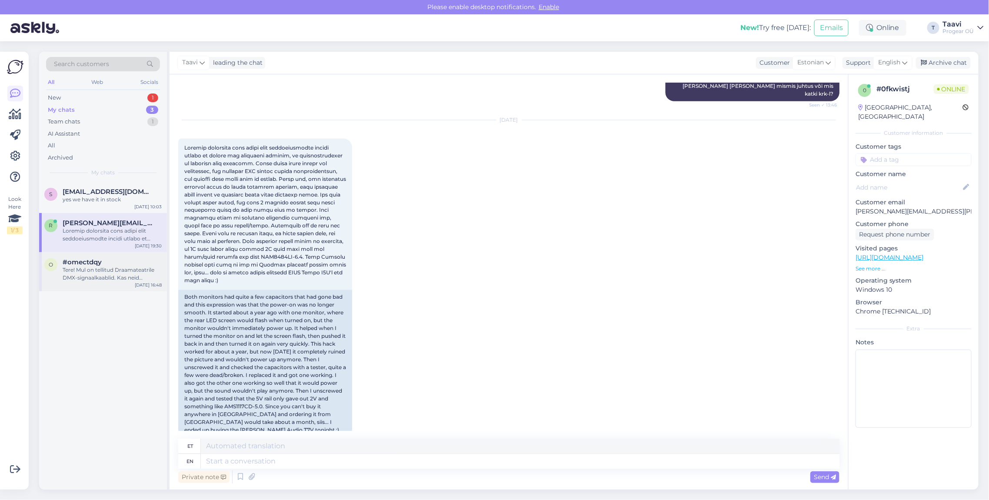
drag, startPoint x: 93, startPoint y: 267, endPoint x: 108, endPoint y: 270, distance: 16.1
click at [93, 267] on div "Tere! Mul on tellitud Draamateatrile DMX-signaalkaablid. Kas neid õnnestuks ka …" at bounding box center [112, 274] width 99 height 16
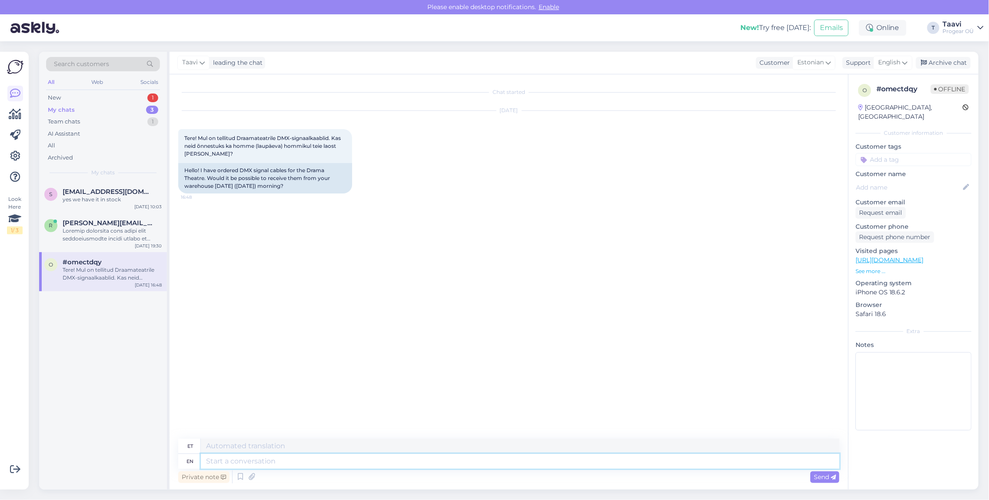
click at [244, 464] on textarea at bounding box center [520, 461] width 639 height 15
type textarea "M"
type textarea "Ma"
type textarea "Ema"
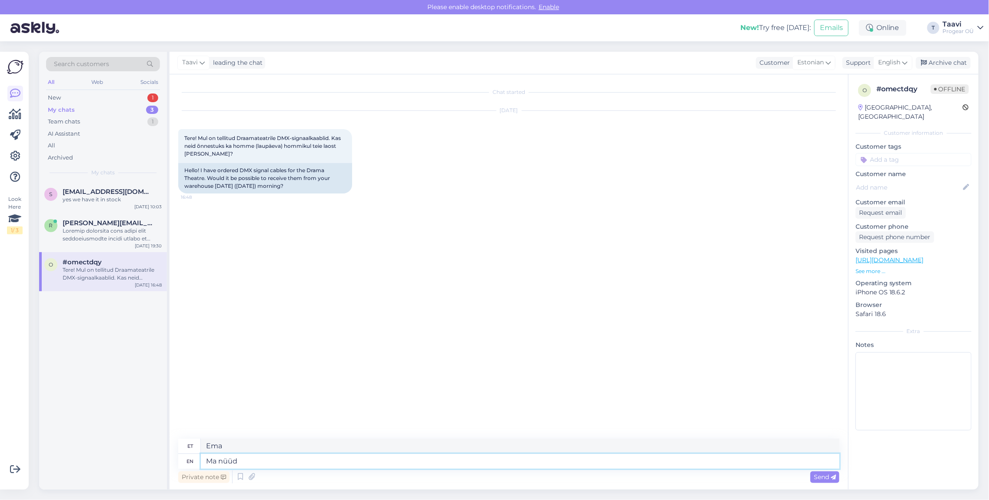
type textarea "Ma nüüd n"
type textarea "Ma nüüd"
type textarea "Ma nüüd nägin teh"
type textarea "Ma nüüd näen"
type textarea "Ma nüüd nägin teie"
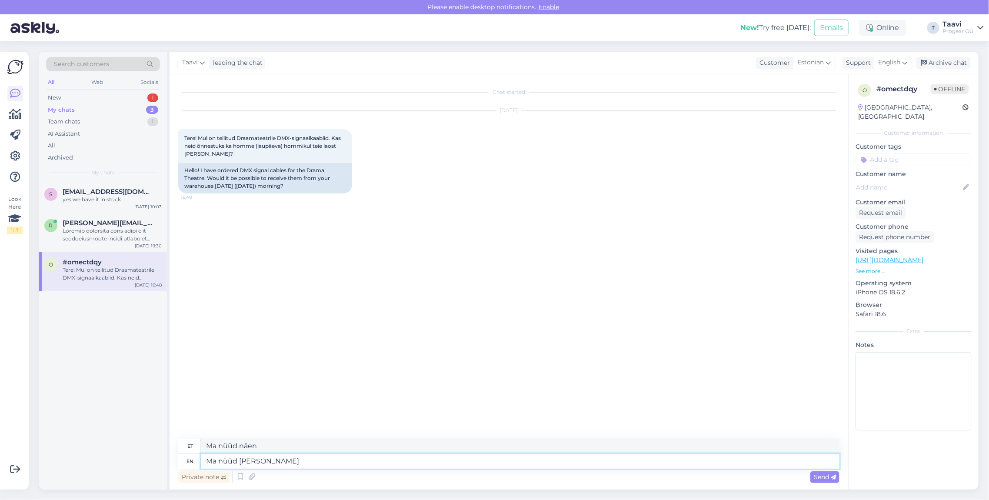
type textarea "Ma nüüd näen teie"
type textarea "Ma nüüd nägin teie kirja"
type textarea "Ma nüüd näen teie kirja"
drag, startPoint x: 207, startPoint y: 460, endPoint x: 220, endPoint y: 463, distance: 13.7
click at [210, 462] on textarea "Ma nüüd nägin teie kirja" at bounding box center [520, 461] width 639 height 15
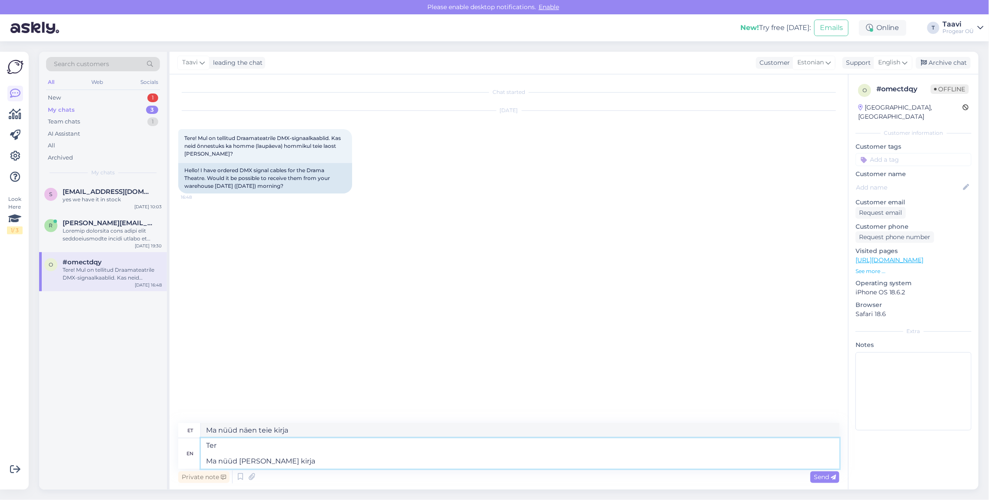
type textarea "Tere Ma nüüd nägin teie kirja"
click at [297, 459] on textarea "Tere Ma nüüd nägin teie kirja" at bounding box center [520, 453] width 639 height 30
type textarea "Tere Ma nüüd nägin teie kirja,"
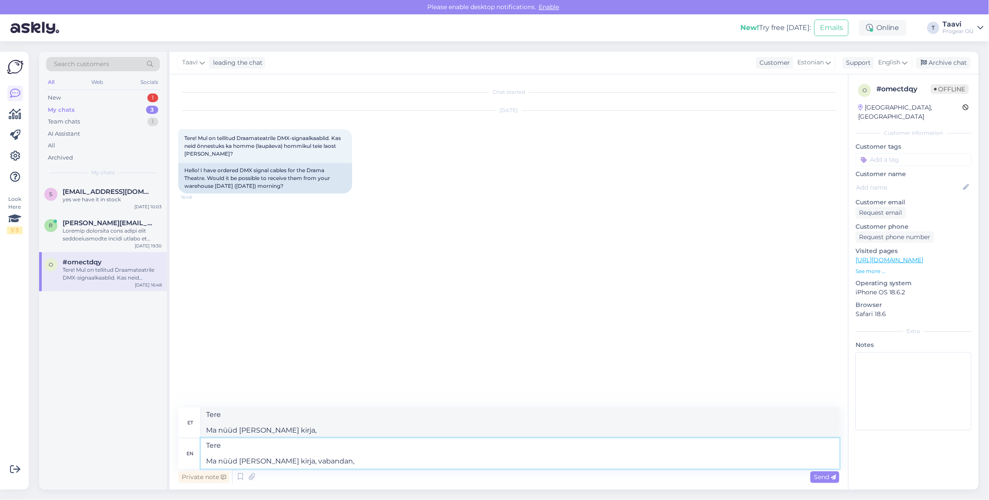
type textarea "Tere Ma nüüd nägin teie kirja, vabandan,"
type textarea "Tere Ma nüüd nägin teie kirja, vabandan."
type textarea "Tere Ma nüüd nägin teie kirja, vabandan"
type textarea "Tere Ma nüüd nägin teie kirja, vabandan."
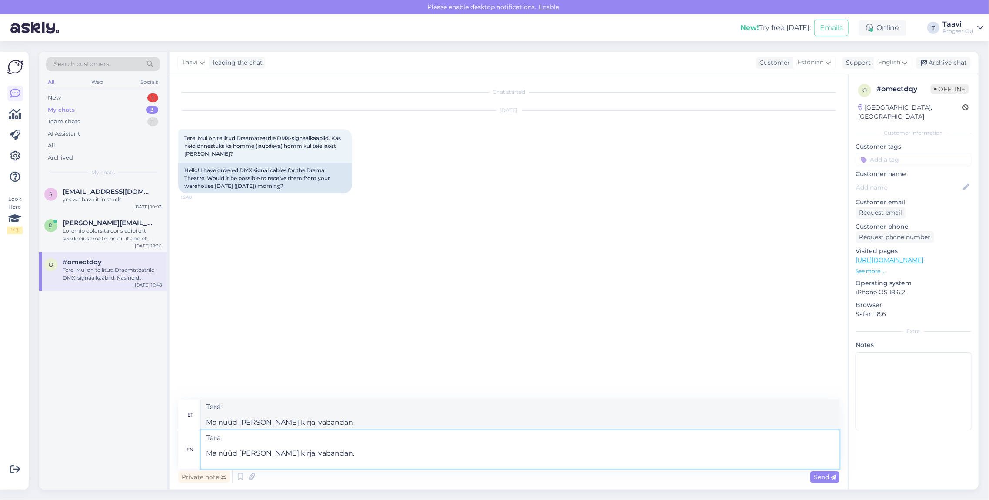
type textarea "Tere Ma nüüd nägin teie kirja, vabandan."
type textarea "Tere Ma nüüd nägin teie kirja, vabandan. Kahjuks ei"
type textarea "Tere Ma nüüd nägin teie kirja, vabandan. kahjuks"
type textarea "Tere Ma nüüd nägin teie kirja, vabandan. Kahjuks ei o"
type textarea "Tere Ma nüüd nägin teie kirja, vabandan. kahjuks ei"
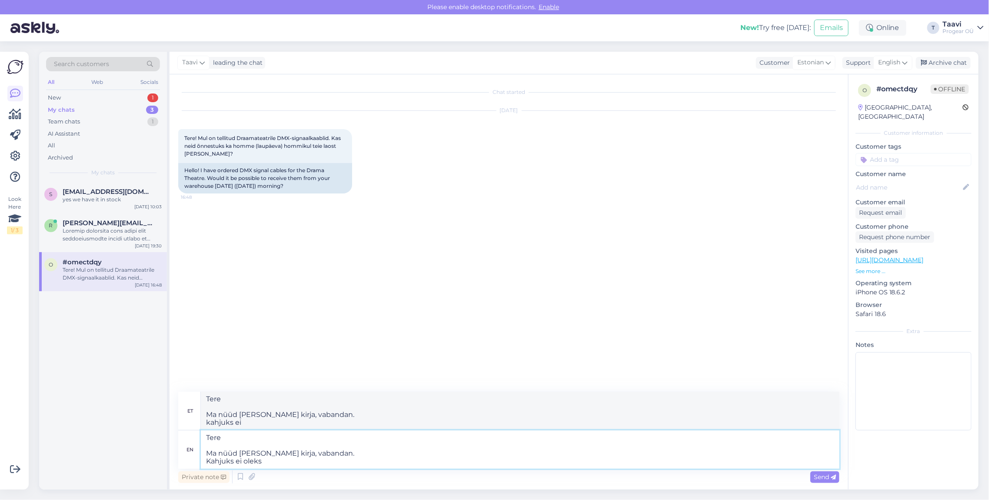
type textarea "Tere Ma nüüd nägin teie kirja, vabandan. Kahjuks ei oleks"
type textarea "Tere Ma nüüd nägin teie kirja, vabandan. eriti ei oleks"
type textarea "Tere Ma nüüd nägin teie kirja, vabandan. Kahjuks ei oleks saanud"
type textarea "Tere Ma nüüd nägin teie kirja, vabandan. kindlasti ei saanud oleks"
type textarea "Tere Ma nüüd nägin teie kirja, vabandan. Kahjuks ei oleks saanud nii"
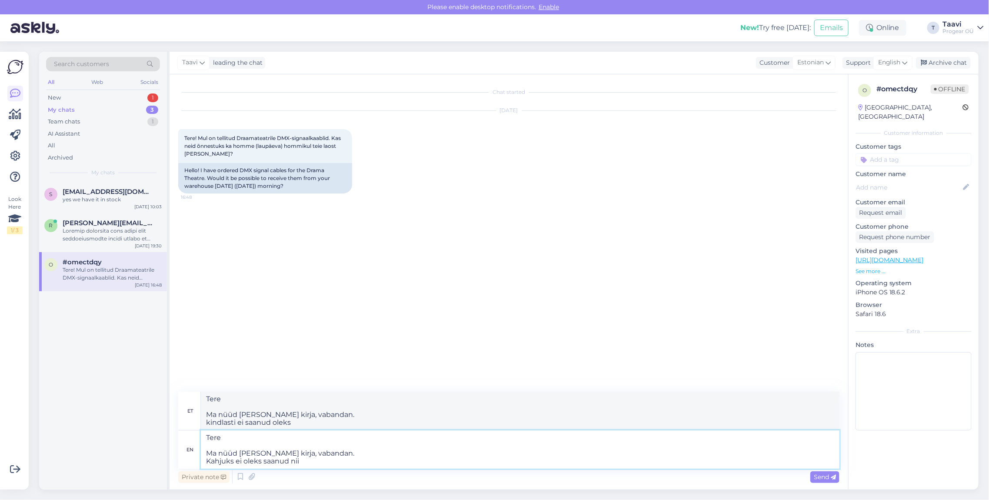
type textarea "Tere Ma nüüd nägin teie kirja, vabandan. kindlasti ei saanud oleks nii"
type textarea "Tere Ma nüüd nägin teie kirja, vabandan. Kahjuks ei oleks saanud nii ehk n"
type textarea "Tere Ma nüüd nägin teie kirja, vabandan. kahjuks ei saanud oleks nii ehk"
type textarea "Tere Ma nüüd nägin teie kirja, vabandan. Kahjuks ei oleks saanud nii ehk naa"
type textarea "Tere Ma nüüd nägin teie kirja, vabandan. kindlasti ei saanud oleks nii ehk naa"
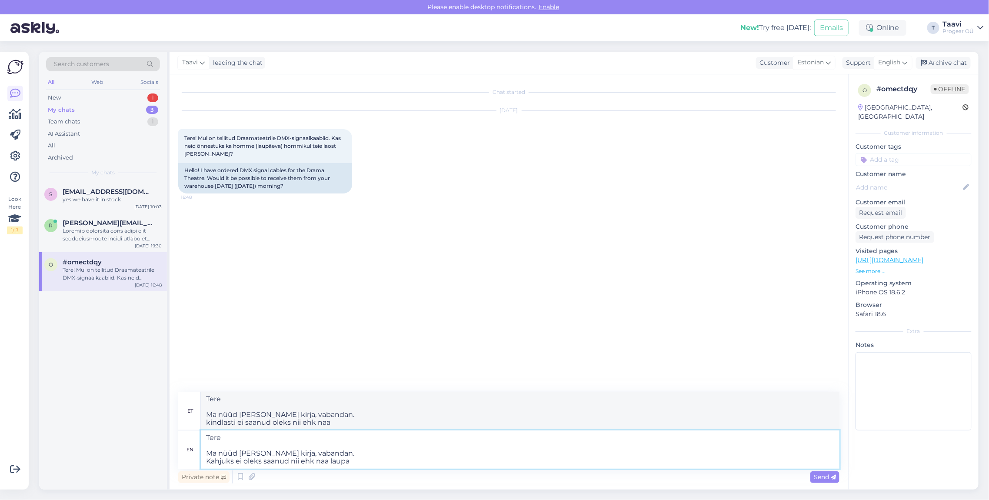
type textarea "Tere Ma nüüd nägin teie kirja, vabandan. Kahjuks ei oleks saanud nii ehk naa la…"
type textarea "Tere Ma nüüd nägin teie kirja, vabandan. kindlasti ei saanud oleks nii ehk naa …"
type textarea "Tere Ma nüüd nägin teie kirja, vabandan. Kahjuks ei oleks saanud nii ehk naa la…"
type textarea "Tere Ma nüüd nägin teie kirja, vabandan. kindlasti ei saanud oleks nii ehk naa …"
type textarea "Tere Ma nüüd nägin teie kirja, vabandan. Kahjuks ei oleks saanud nii ehk naa la…"
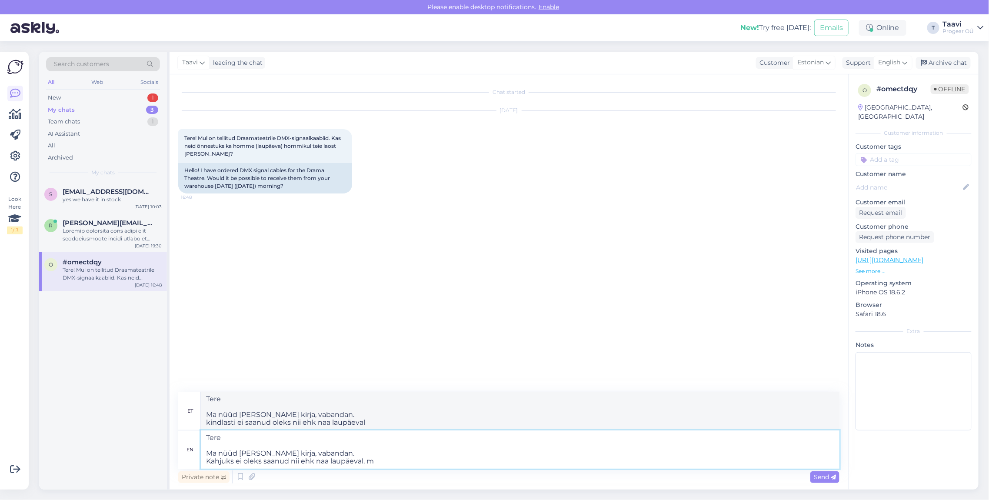
type textarea "Tere Ma nüüd nägin teie kirja, vabandan. kindlasti ei saanud oleks nii ehk naa …"
type textarea "Tere Ma nüüd nägin teie kirja, vabandan. Kahjuks ei oleks saanud nii ehk naa la…"
type textarea "Tere Ma nüüd nägin teie kirja, vabandan. kindlasti ei saanud oleks nii ehk naa …"
type textarea "Tere Ma nüüd nägin teie kirja, vabandan. Kahjuks ei oleks saanud nii ehk naa la…"
type textarea "Tere Ma nüüd nägin teie kirja, vabandan. kindlasti ei saanud oleks nii ehk naa …"
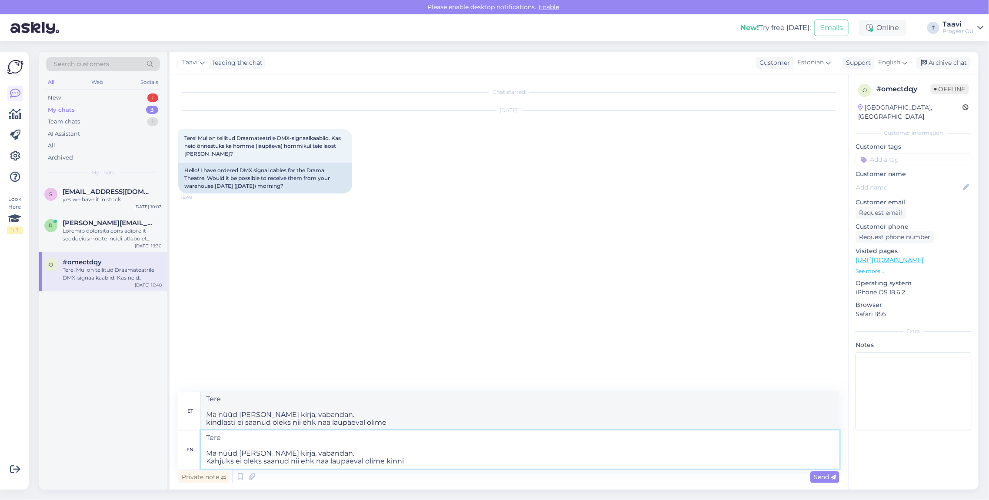
type textarea "Tere Ma nüüd nägin teie kirja, vabandan. Kahjuks ei oleks saanud nii ehk naa la…"
type textarea "Tere Ma nüüd nägin teie kirja, vabandan. kindlasti ei saanud nii ehk naa laupäe…"
type textarea "Tere Ma nüüd nägin teie kirja, vabandan. Kahjuks ei oleks saanud nii ehk naa la…"
type textarea "Tere Ma nüüd nägin teie kirja, vabandan. kindlasti ei saanud nii ehk naa laupäe…"
type textarea "Tere Ma nüüd nägin teie kirja, vabandan. Kahjuks ei oleks saanud nii ehk naa la…"
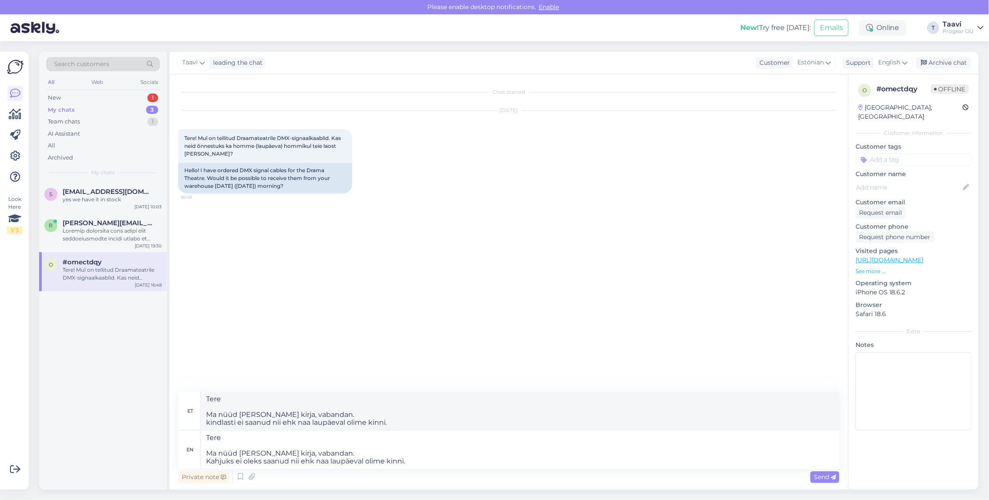
click at [822, 478] on span "Send" at bounding box center [825, 477] width 22 height 8
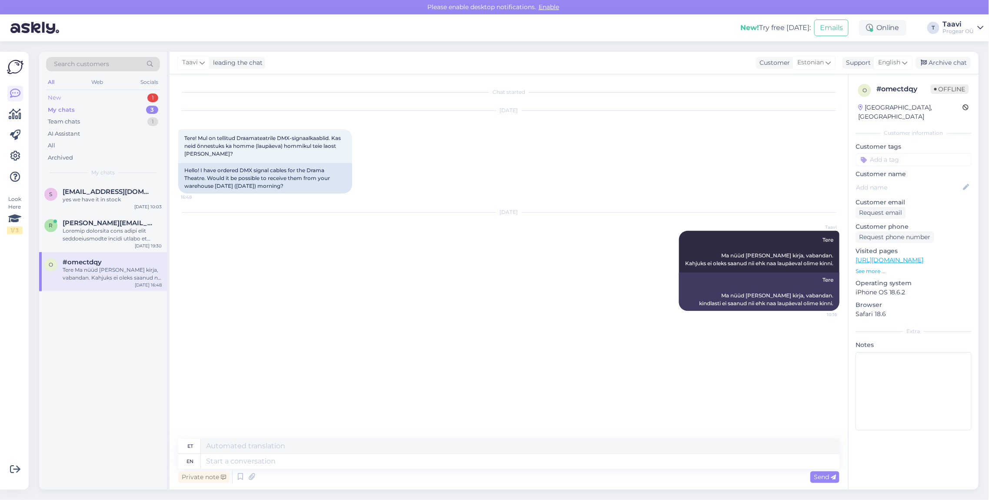
click at [98, 90] on div "Search customers All Web Socials New 1 My chats 3 Team chats 1 AI Assistant All…" at bounding box center [103, 117] width 128 height 130
click at [100, 97] on div "New 1" at bounding box center [103, 98] width 114 height 12
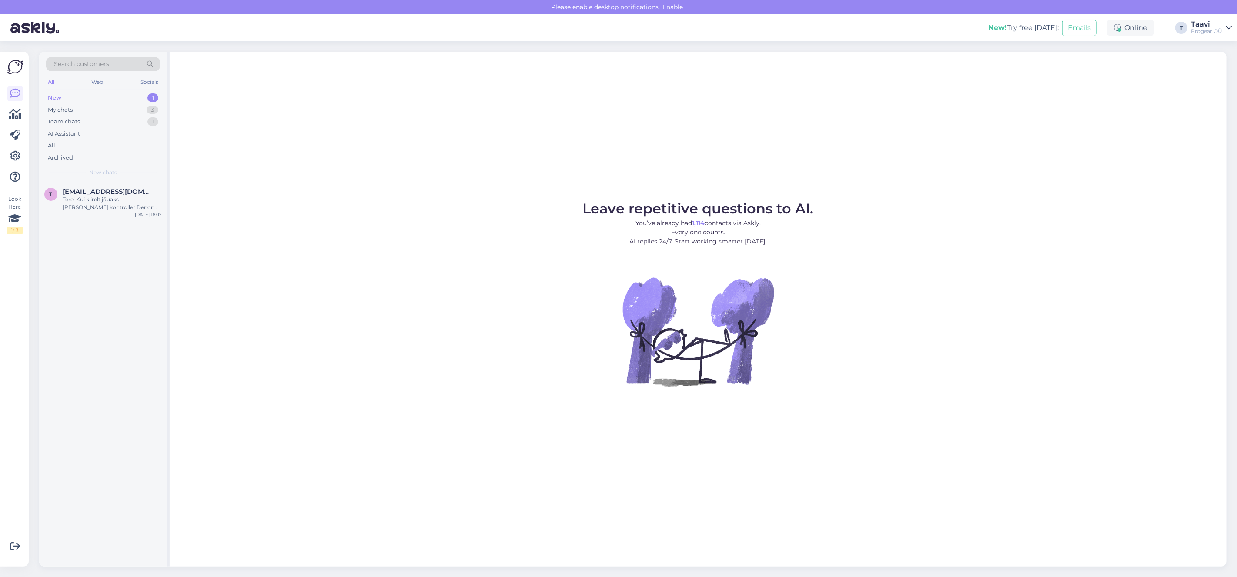
click at [77, 98] on div "New 1" at bounding box center [103, 98] width 114 height 12
click at [87, 109] on div "My chats 3" at bounding box center [103, 110] width 114 height 12
click at [140, 207] on div "Aga on muidu lootust, et see nädal jõuab tellitud monitorid [PERSON_NAME]? Üheg…" at bounding box center [112, 204] width 99 height 16
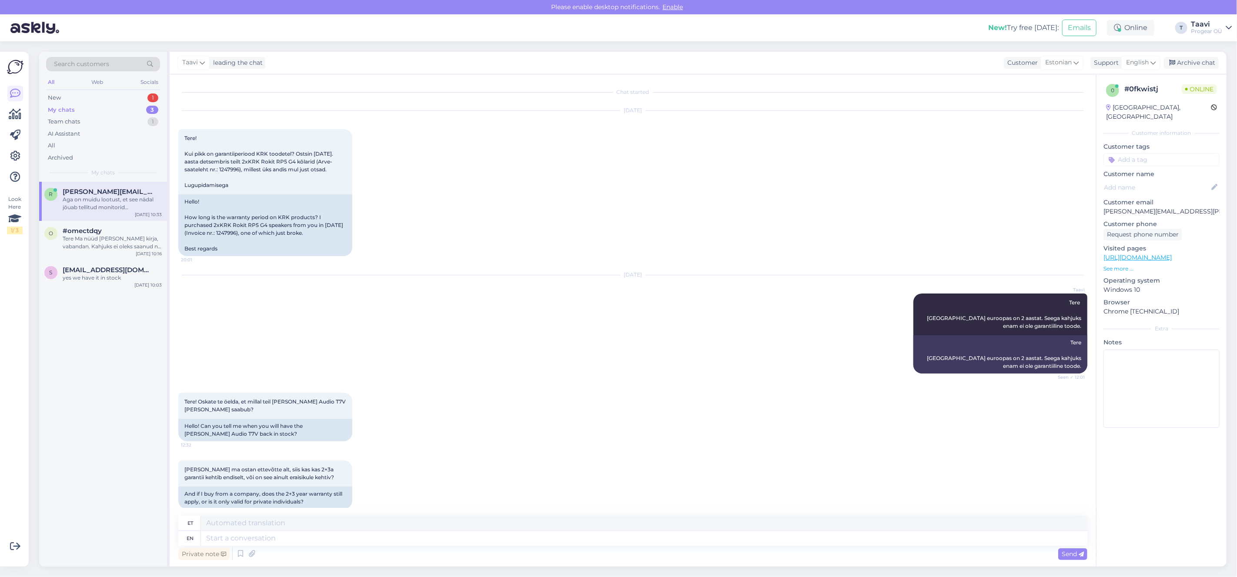
scroll to position [787, 0]
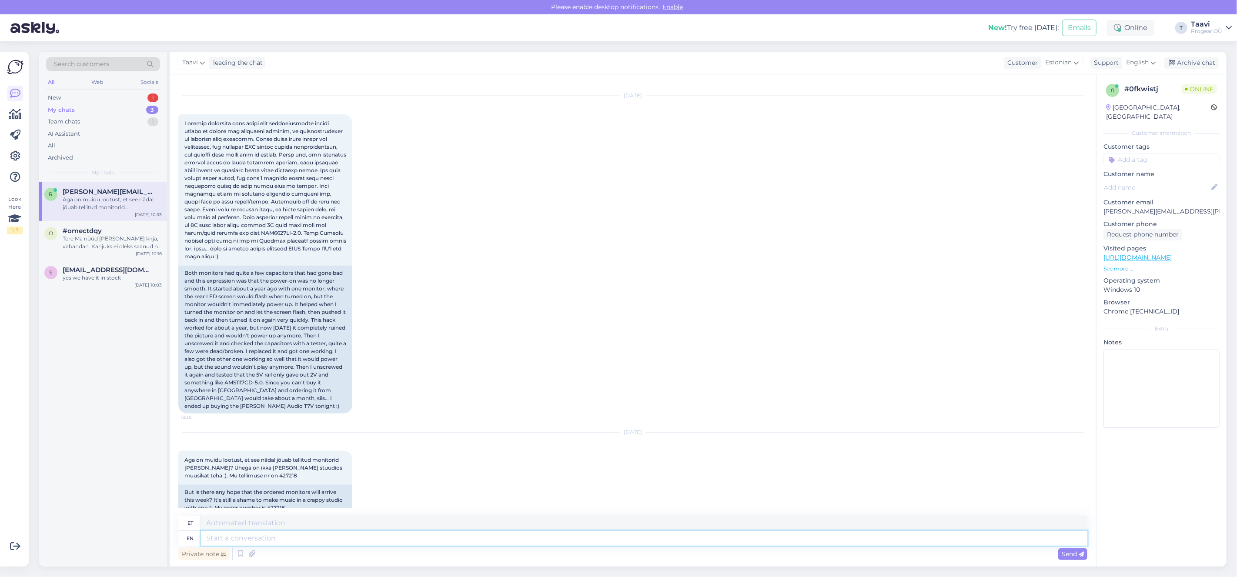
click at [226, 544] on textarea at bounding box center [644, 538] width 886 height 15
type textarea "Tere"
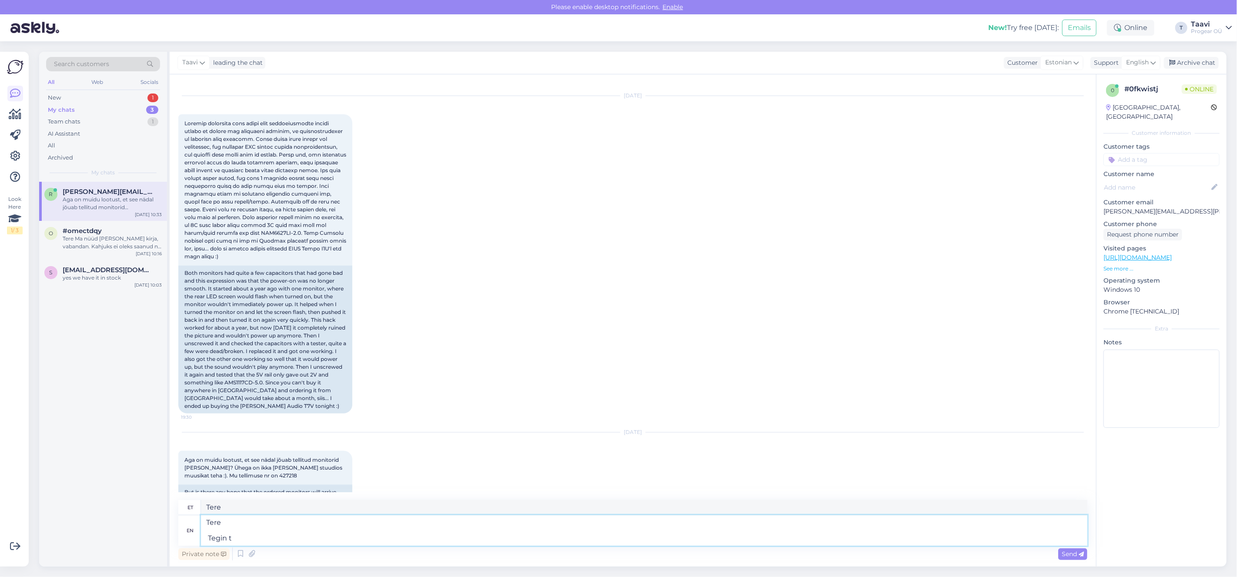
type textarea "Tere Tegin te"
type textarea "Tere Tegin"
type textarea "Tere Tegin tell"
type textarea "Tere Tegin tellimuse j"
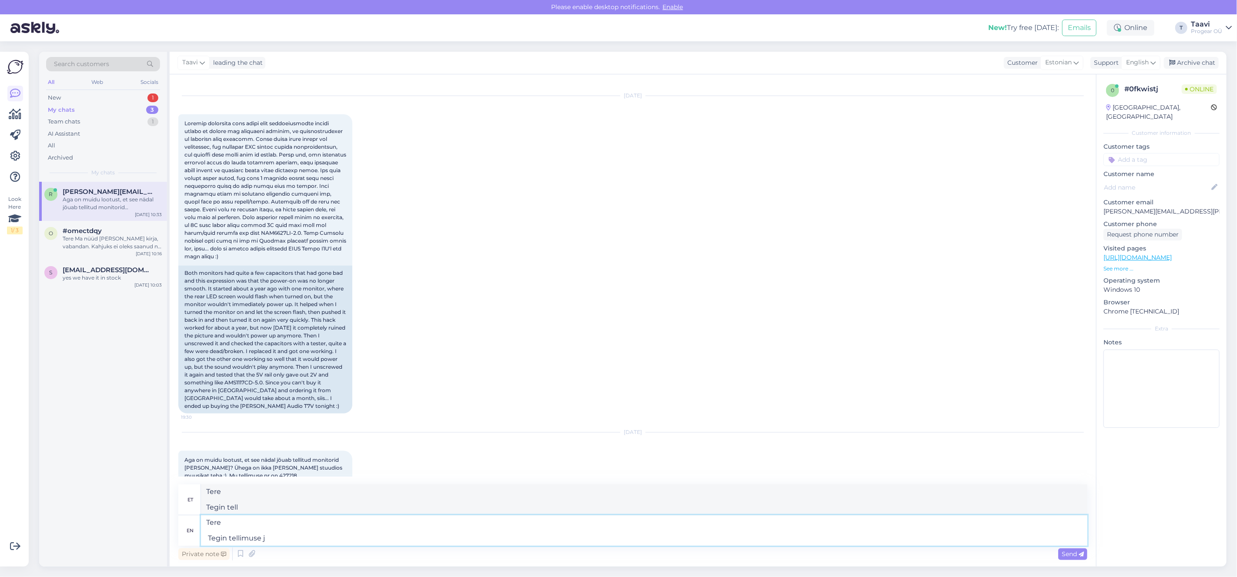
type textarea "Tere Tegin tellimuse"
type textarea "Tere Tegin tellimuse just t"
type textarea "Tere Tegin tellimuse lihtsalt"
type textarea "Tere Tegin tellimuse just täna"
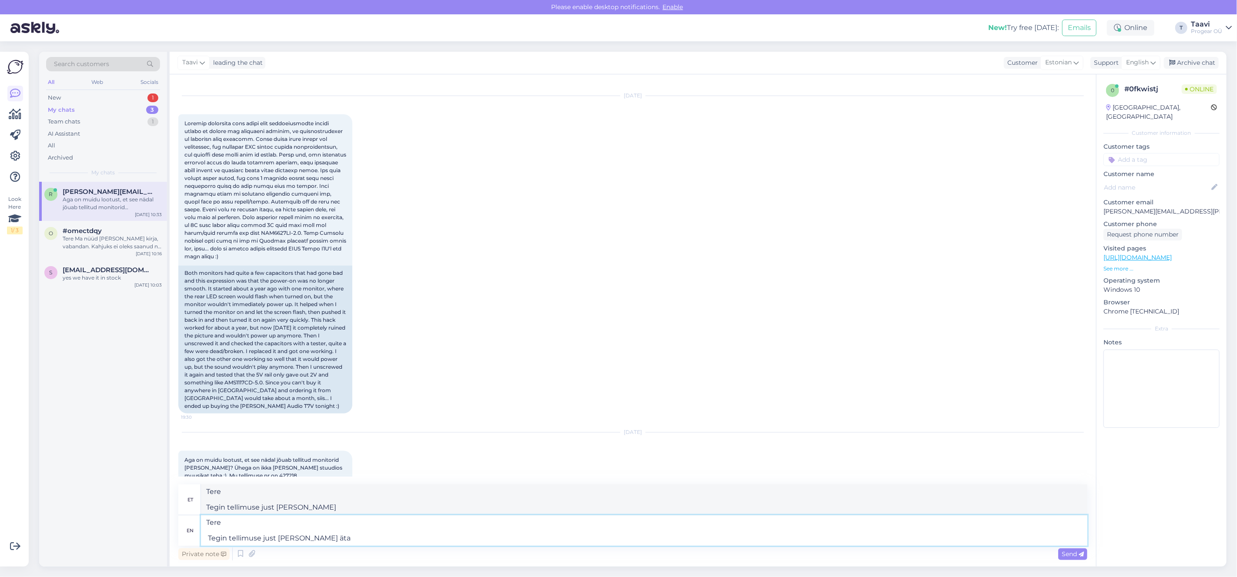
type textarea "Tere Tegin tellimuse just täna äta"
type textarea "Tere Tegin tellimuse just täna är"
type textarea "Tere Tegin tellimuse just täna ä"
type textarea "Tere Tegin tellimuse just täna ära"
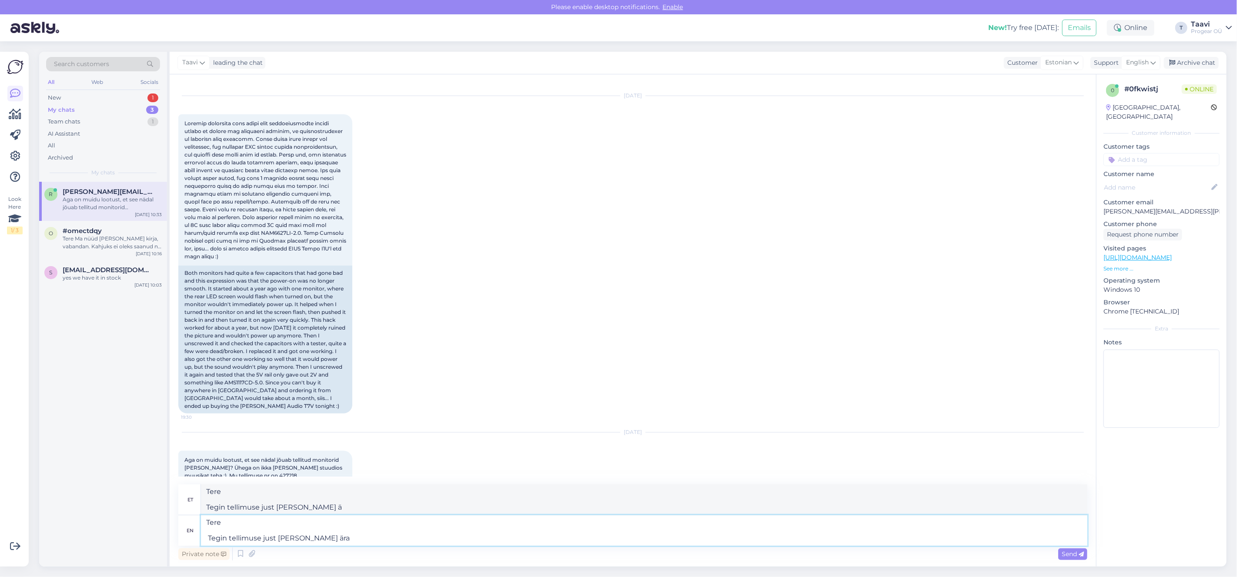
type textarea "Tere Tegin tellimuse just täna ära"
type textarea "Tere Tegin tellimuse just täna ära."
type textarea "Tere Tegin tellimuse just täna ära. Loodan"
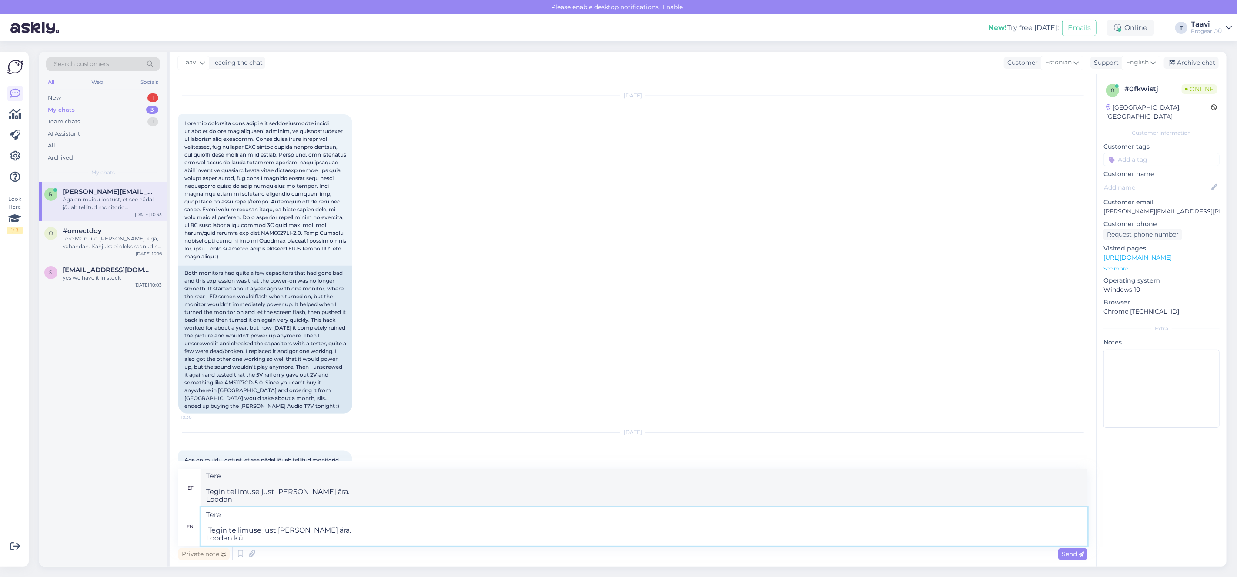
type textarea "Tere Tegin tellimuse just täna ära. Loodan kü"
type textarea "Tere Tegin tellimuse just täna ära. Loodan küll"
type textarea "Tere Tegin tellimuse just täna ära. Loodan"
type textarea "Tere Tegin tellimuse just täna ära. Loodan, e"
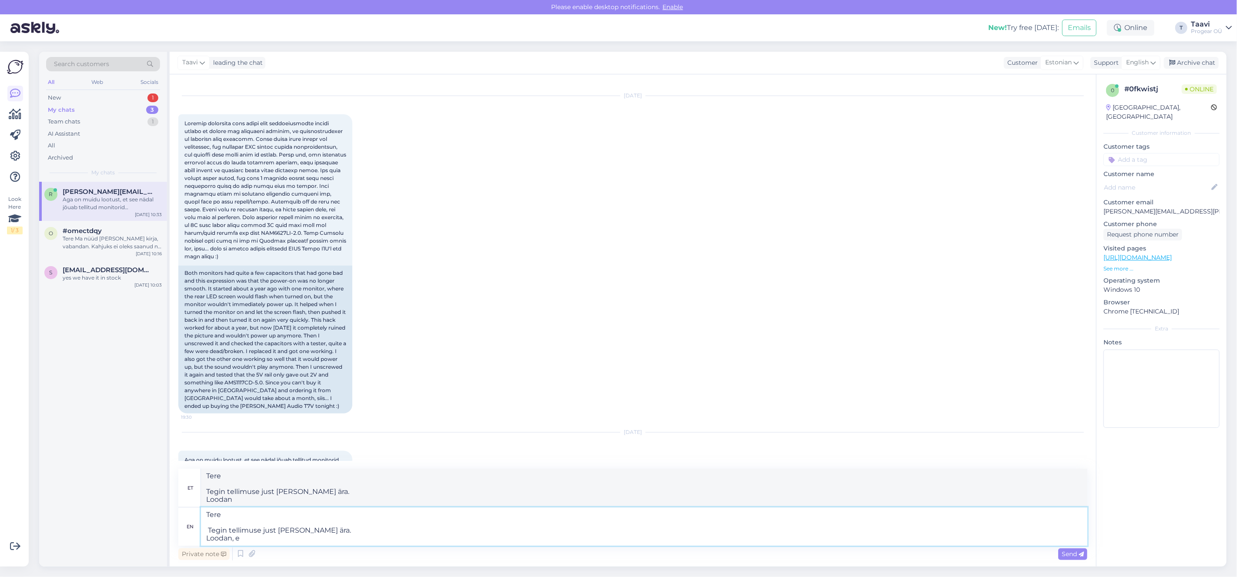
type textarea "Tere Tegin tellimuse just täna ära. Loodan,"
type textarea "Tere Tegin tellimuse just täna ära. Loodan, et i"
type textarea "Tere Tegin tellimuse just täna ära. Loodan, et"
type textarea "Tere Tegin tellimuse just täna ära. Loodan, et ikka s"
type textarea "Tere Tegin tellimuse just täna ära. Loodan, et ikka"
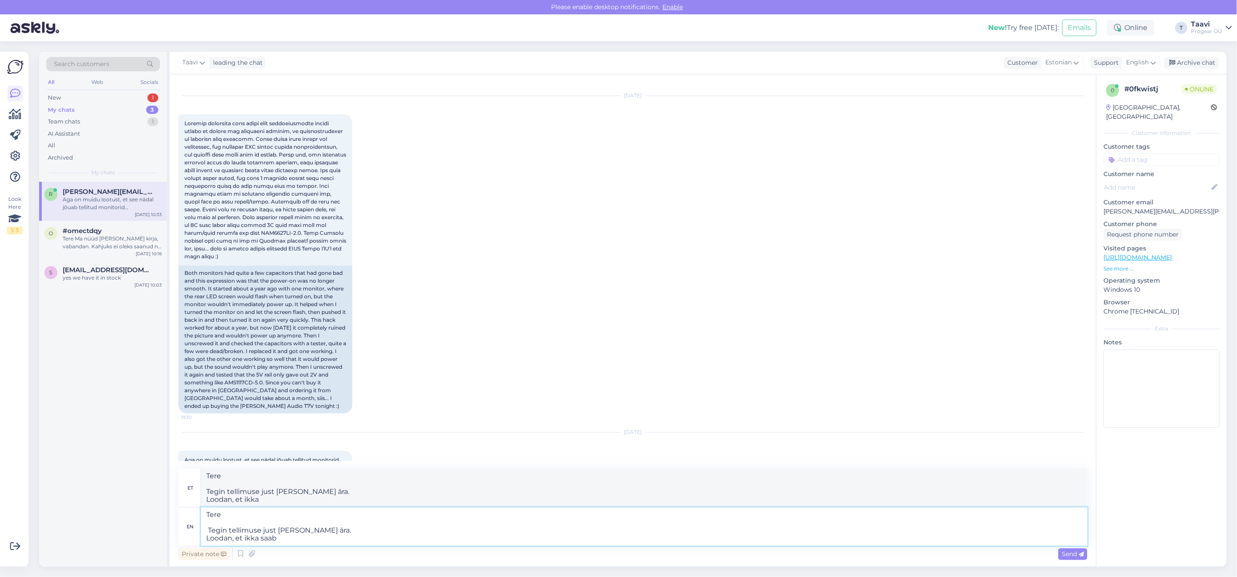
type textarea "Tere Tegin tellimuse just täna ära. Loodan, et ikka saab s"
type textarea "Tere Tegin tellimuse just täna ära. Loodan, et ikka saab"
type textarea "Tere Tegin tellimuse just täna ära. Loodan, et ikka saab see n"
type textarea "Tere Tegin tellimuse just täna ära. Loodan, et ikka saab see"
type textarea "Tere Tegin tellimuse just täna ära. Loodan, et ikka saab see nädal"
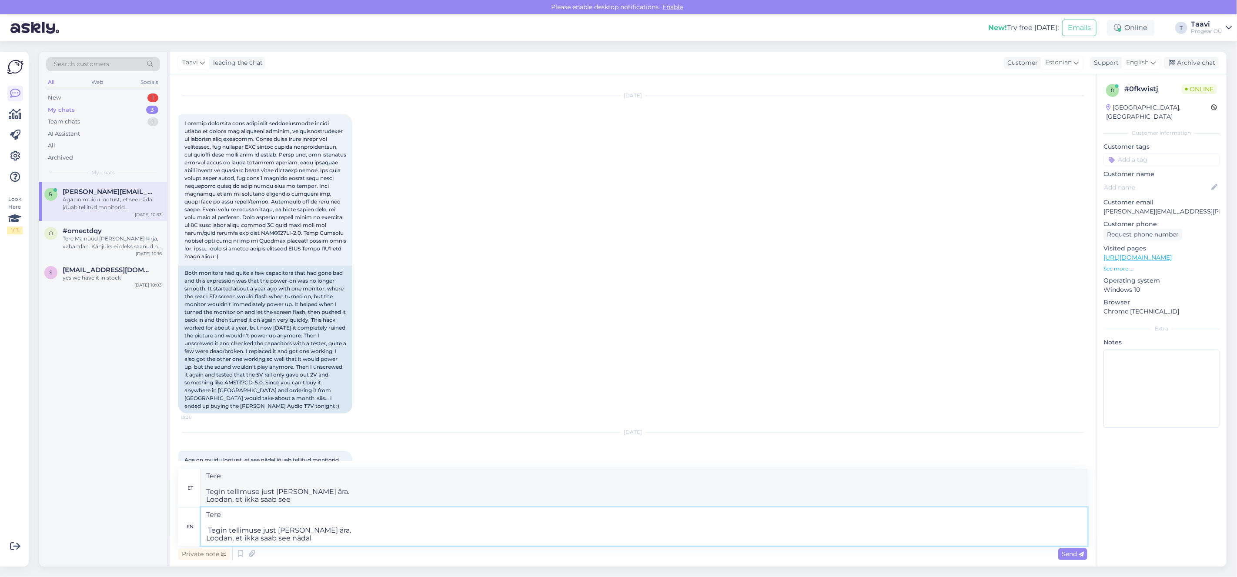
type textarea "Tere Tegin tellimuse just täna ära. Loodan, et ikka saab see nädal"
type textarea "Tere Tegin tellimuse just täna ära. Loodan, et ikka saab see nädal kätte"
type textarea "Tere Tegin tellimuse just täna ära. Loodan, et ikka saab see nädal kätte ka"
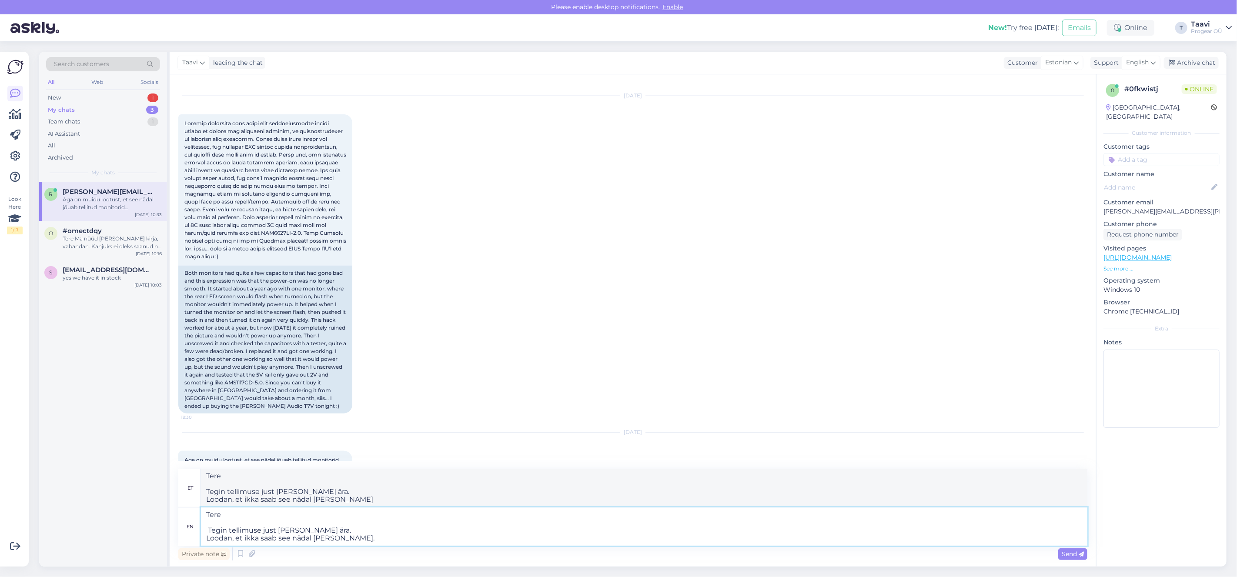
type textarea "Tere Tegin tellimuse just täna ära. Loodan, et ikka saab see nädal kätte ka."
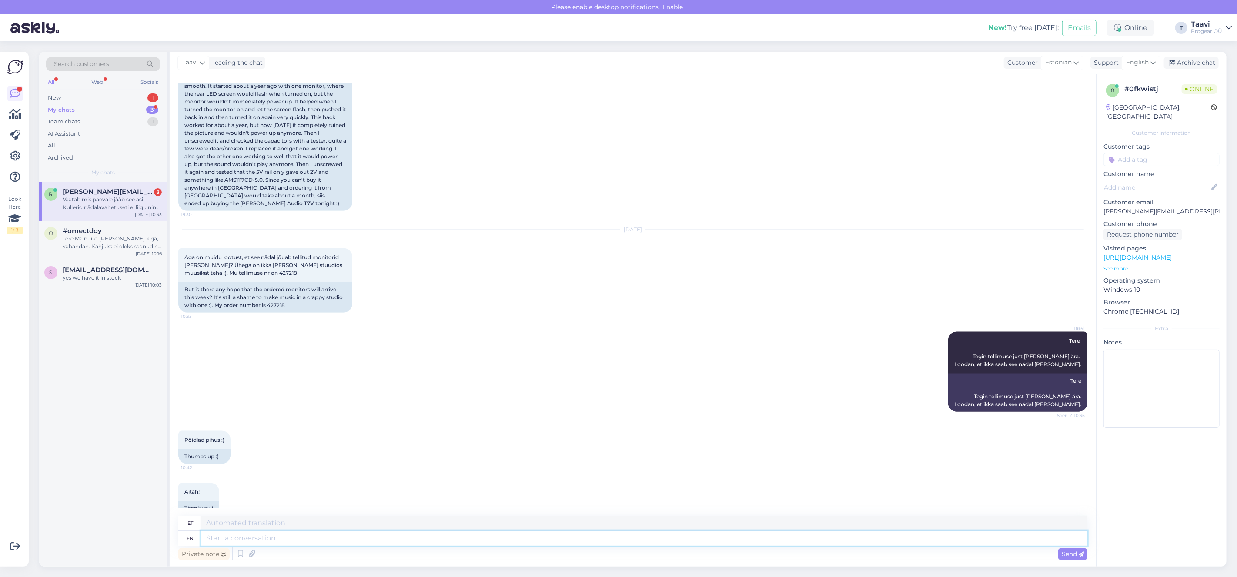
scroll to position [1149, 0]
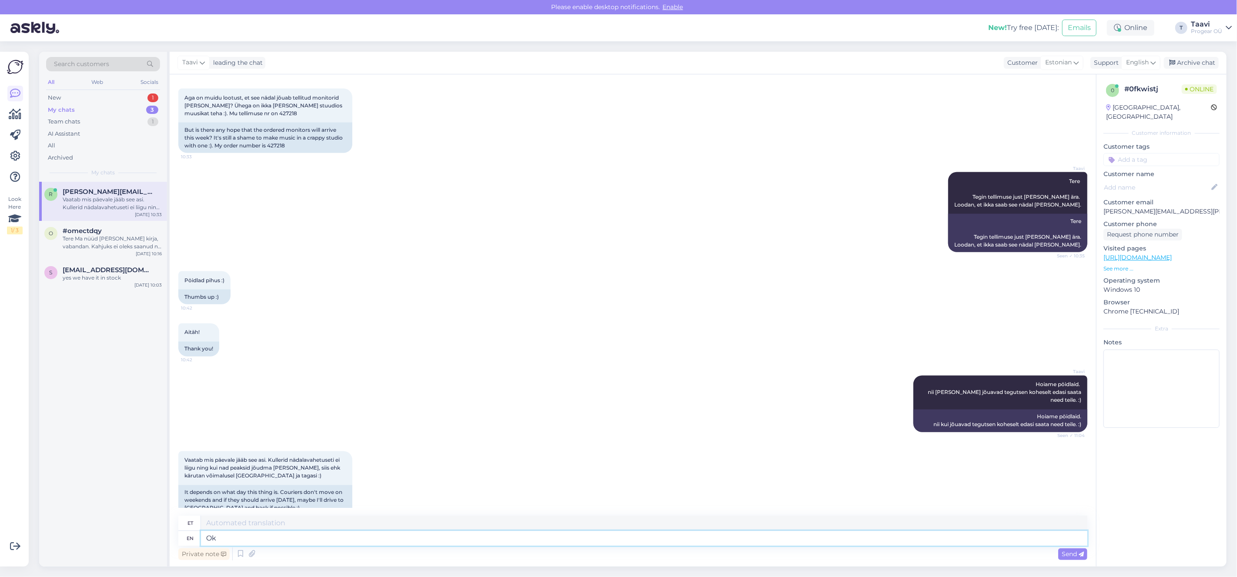
type textarea "Ok"
type textarea "Olgu"
type textarea "Ok teeme n"
type textarea "Okei, teeme"
type textarea "Ok teeme nii"
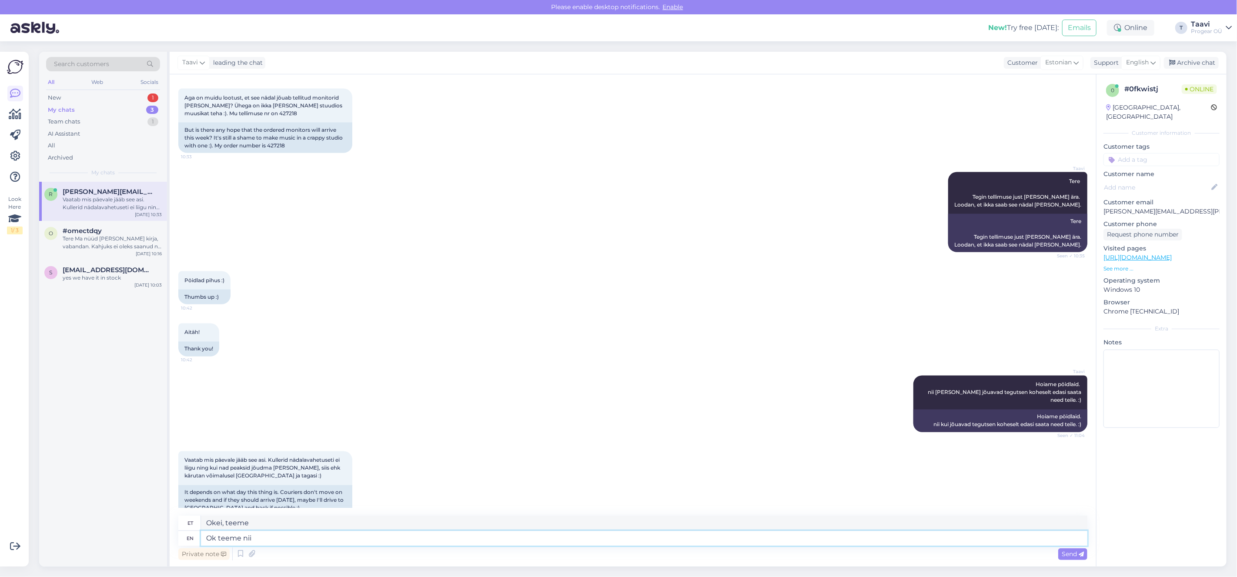
type textarea "Okei, teeme nii"
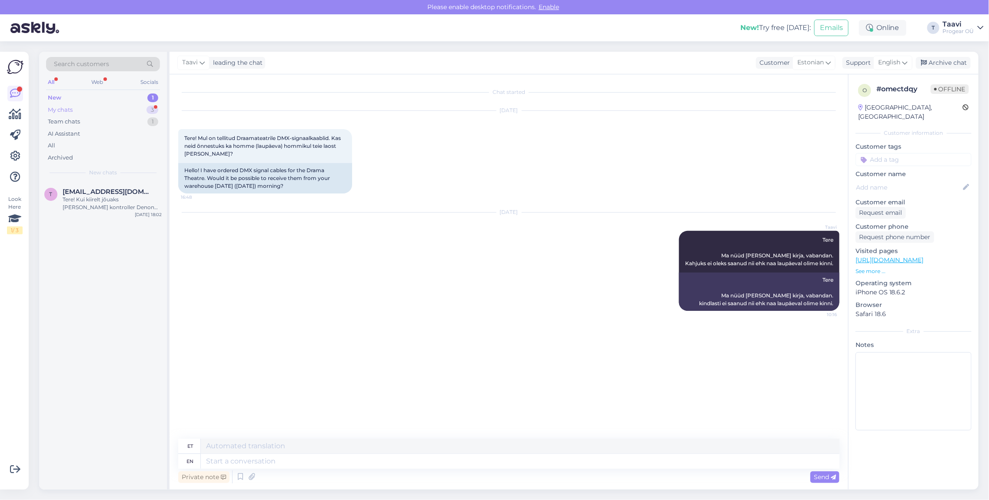
click at [100, 113] on div "My chats 3" at bounding box center [103, 110] width 114 height 12
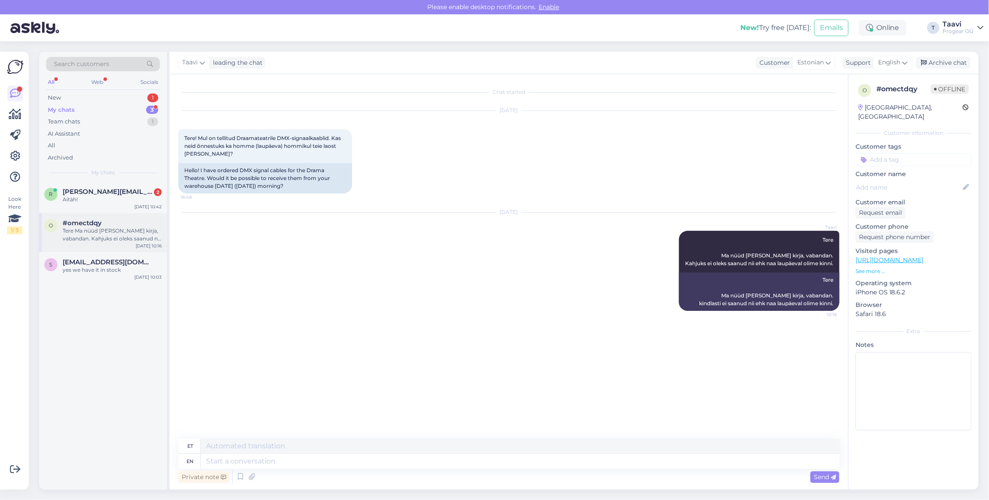
click at [91, 218] on div "o #omectdqy Tere Ma nüüd [PERSON_NAME] kirja, vabandan. Kahjuks ei oleks saanud…" at bounding box center [103, 232] width 128 height 39
click at [98, 205] on div "r [PERSON_NAME][EMAIL_ADDRESS][PERSON_NAME][DOMAIN_NAME] 2 Aitäh! [DATE] 10:42" at bounding box center [103, 197] width 128 height 31
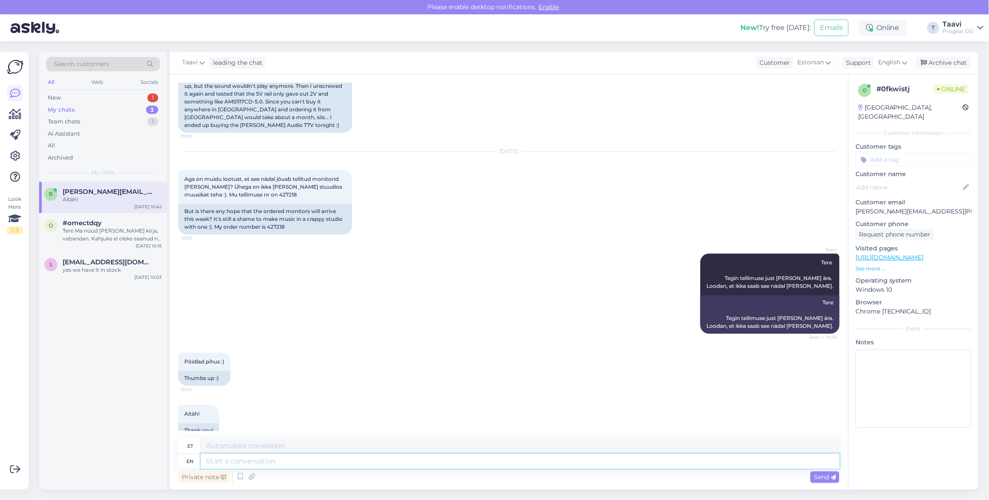
click at [239, 457] on textarea at bounding box center [520, 461] width 639 height 15
type textarea "Hoiame"
type textarea "Hoiame pöidla"
type textarea "Hoiame pöi"
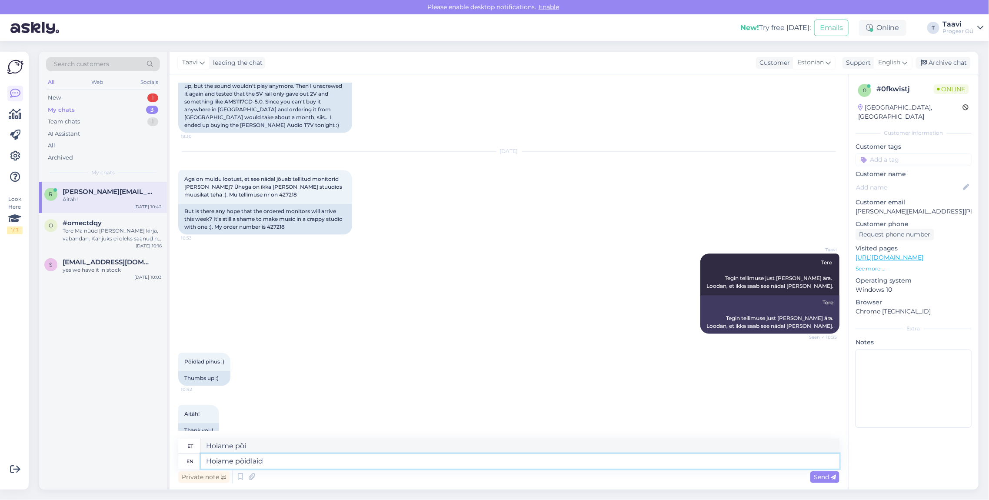
type textarea "Hoiame pöidlaid"
type textarea "Hoiame pöidlaid."
type textarea "Hoiame pöidlaid. nii k"
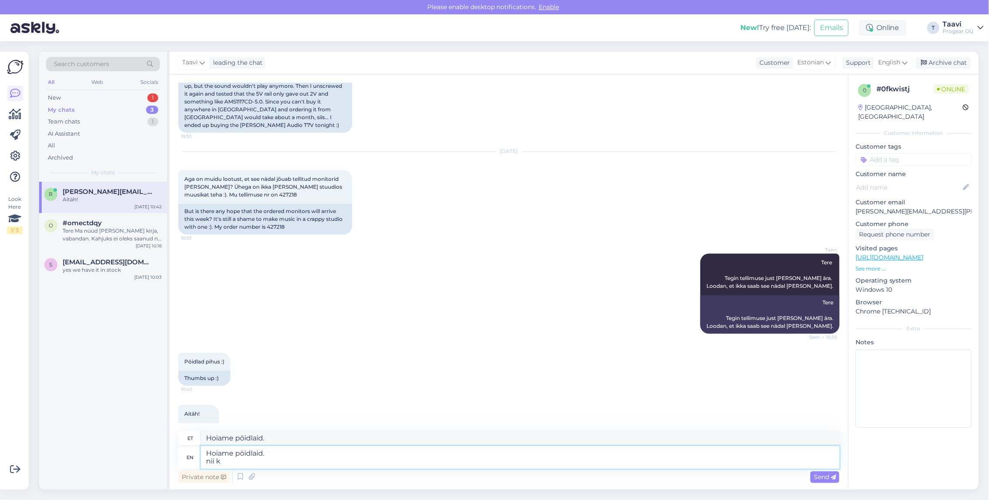
type textarea "Hoiame pöidlaid. nii"
type textarea "Hoiame pöidlaid. nii kui"
type textarea "Hoiame pöidlaid. nii [PERSON_NAME] j"
type textarea "Hoiame pöidlaid. nii [PERSON_NAME]"
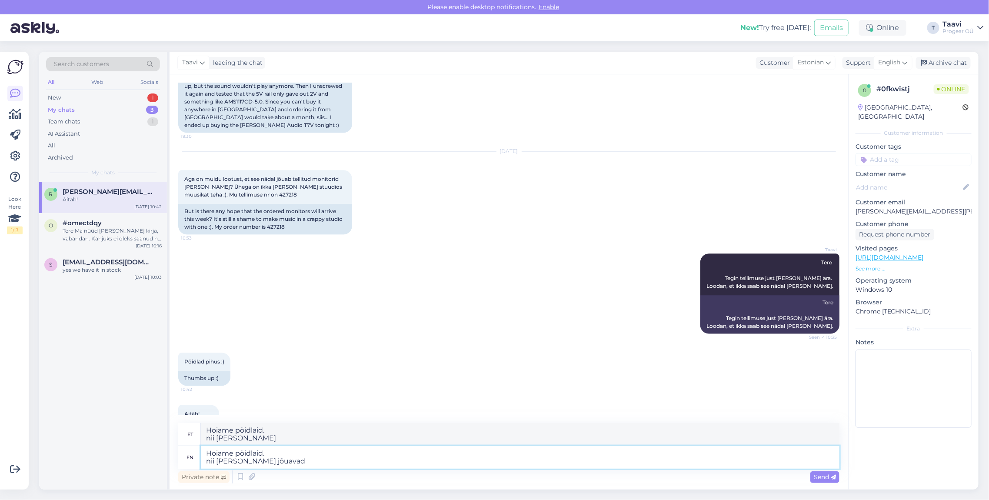
type textarea "Hoiame pöidlaid. nii [PERSON_NAME] jõuavad t"
type textarea "Hoiame pöidlaid. nii kui jõuavad"
type textarea "Hoiame pöidlaid. nii [PERSON_NAME] jõuavad tegutsen k"
type textarea "Hoiame pöidlaid. nii [PERSON_NAME] jõuavad tegutsen"
type textarea "Hoiame pöidlaid. nii [PERSON_NAME] jõuavad tegutsen koheselt e"
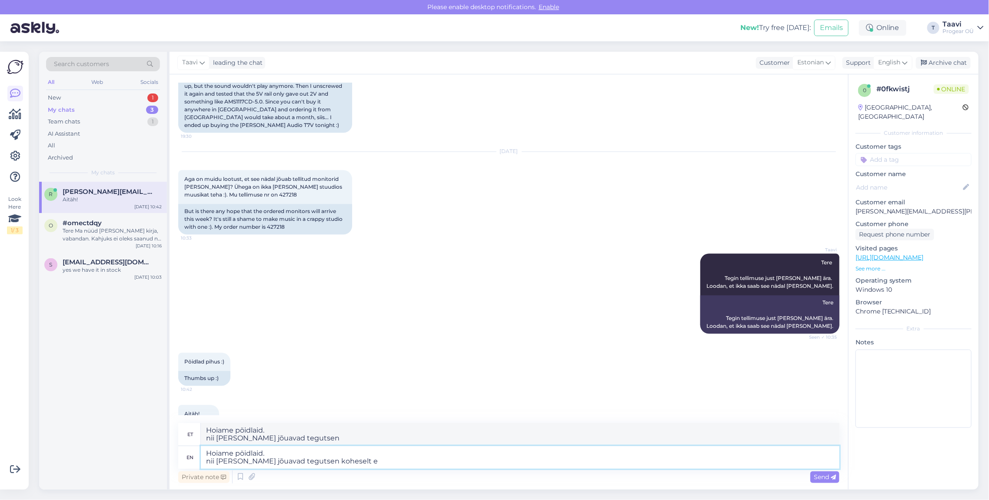
type textarea "Hoiame pöidlaid. nii kui jõuavad tegutsen koheselt"
type textarea "Hoiame pöidlaid. nii [PERSON_NAME] jõuavad tegutsen koheselt edasi"
type textarea "Hoiame pöidlaid. nii kui jõuavad tegutsen koheselt edasi"
type textarea "Hoiame pöidlaid. nii [PERSON_NAME] jõuavad tegutsen koheselt edasi et"
type textarea "Hoiame pöidlaid. nii kui jõuavad tegutsen koheselt edasi et"
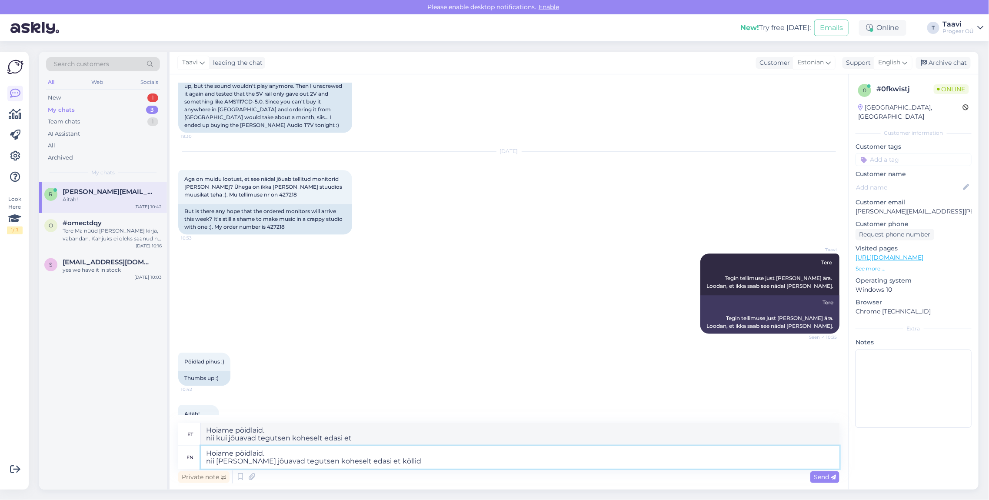
type textarea "Hoiame pöidlaid. nii [PERSON_NAME] jõuavad tegutsen koheselt edasi et köllid s"
type textarea "Hoiame pöidlaid. nii kui jõuavad tegutsen koheselt edasi et köllid"
type textarea "Hoiame pöidlaid. nii [PERSON_NAME] jõuavad tegutsen koheselt edasi et köllid sa…"
type textarea "Hoiame pöidlaid. nii kui jõuavad tegutsen koheselt edasi et köllid saaks"
type textarea "Hoiame pöidlaid. nii [PERSON_NAME] jõuavad tegutsen koheselt edasi et köllid sa…"
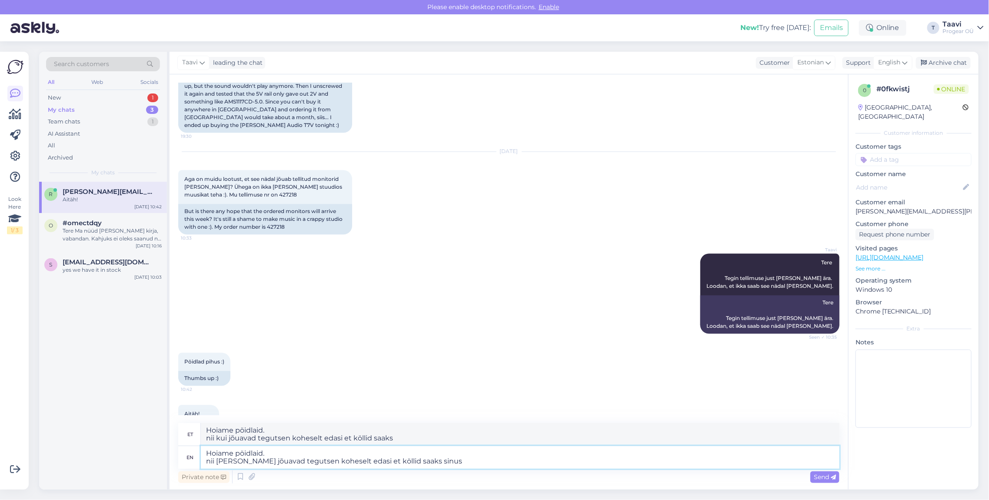
type textarea "Hoiame pöidlaid. nii kui jõuavad tegutsen koheselt edasi et köllid saaks sinus"
type textarea "Hoiame pöidlaid. nii [PERSON_NAME] jõuavad tegutsen koheselt edasi et köllid sa…"
type textarea "Hoiame pöidlaid. nii kui jõuavad tegutsen koheselt edasi et köllid saaks"
type textarea "Hoiame pöidlaid. nii [PERSON_NAME] jõuavad tegutsen koheselt edasi et [PERSON_N…"
type textarea "Hoiame pöidlaid. nii kui jõuavad tegutsen koheselt edasi et köllid"
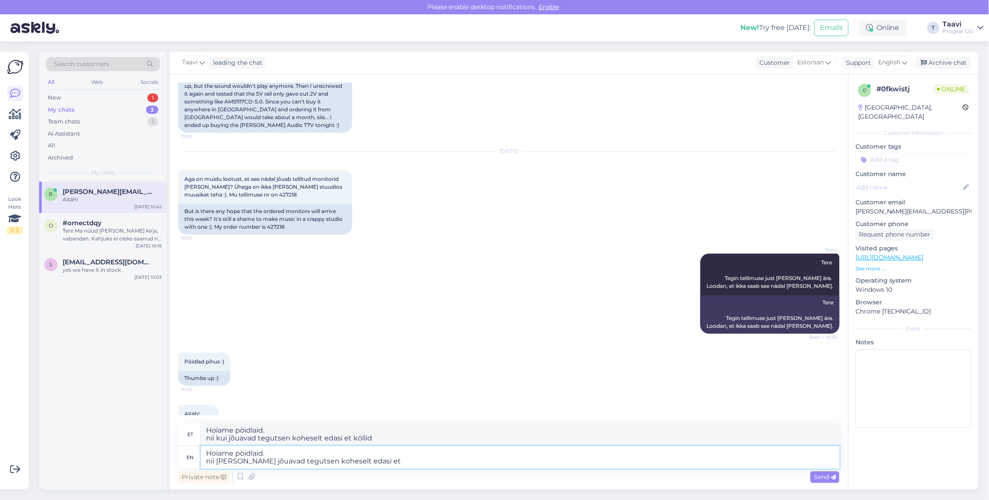
type textarea "Hoiame pöidlaid. nii [PERSON_NAME] jõuavad tegutsen koheselt edasi et"
type textarea "Hoiame pöidlaid. nii kui jõuavad tegutsen koheselt edasi et"
type textarea "Hoiame pöidlaid. nii [PERSON_NAME] jõuavad tegutsen koheselt edasi e"
type textarea "Hoiame pöidlaid. nii kui jõuavad tegutsen koheselt edasi e"
type textarea "Hoiame pöidlaid. nii [PERSON_NAME] jõuavad tegutsen koheselt edasi"
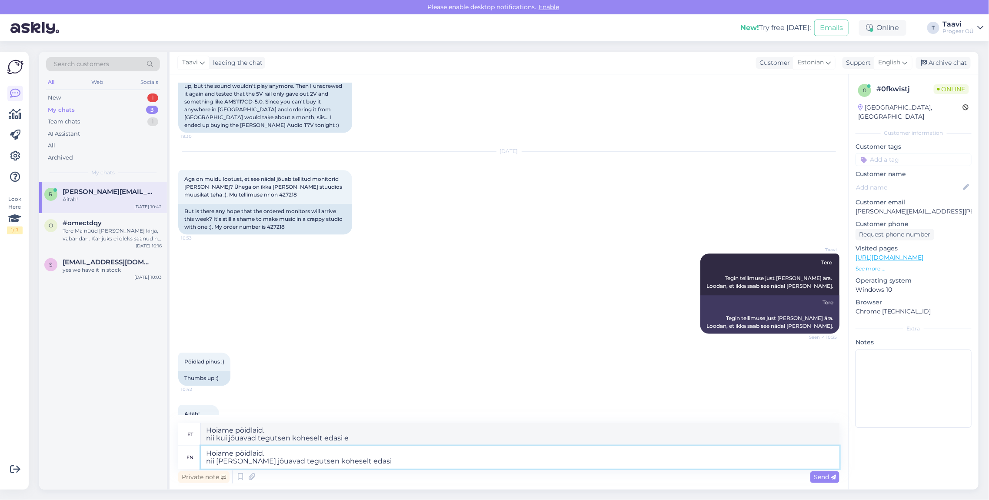
type textarea "Hoiame pöidlaid. nii kui jõuavad tegutsen koheselt edasi"
type textarea "Hoiame pöidlaid. nii [PERSON_NAME] jõuavad tegutsen koheselt edasi saata n"
type textarea "Hoiame pöidlaid. nii kui jõuavad tegutsen koheselt edasi saata"
type textarea "Hoiame pöidlaid. nii [PERSON_NAME] jõuavad tegutsen koheselt edasi saata need t"
type textarea "Hoiame pöidlaid. nii kui jõuavad tegutsen koheselt edasi saata need"
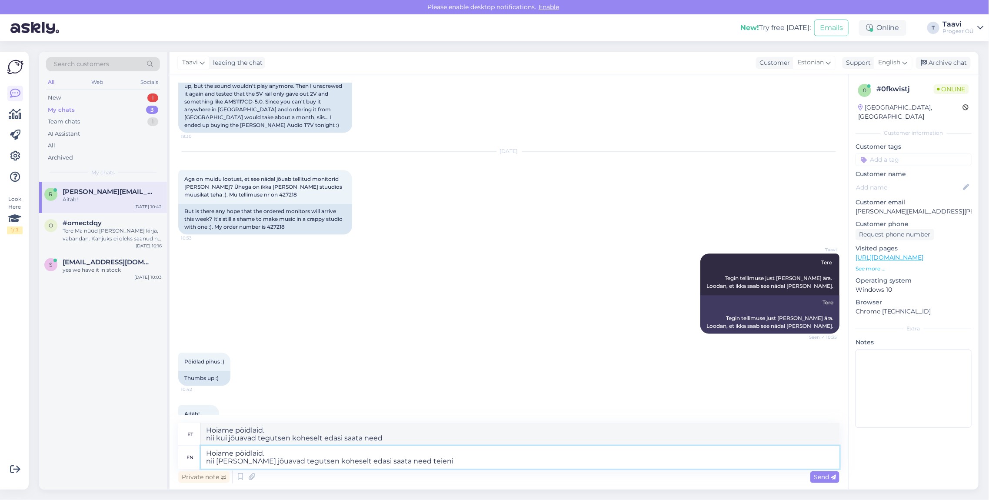
type textarea "Hoiame pöidlaid. nii [PERSON_NAME] jõuavad tegutsen koheselt edasi saata need t…"
type textarea "Hoiame pöidlaid. nii kui jõuavad tegutsen koheselt edasi saata need teieni"
type textarea "Hoiame pöidlaid. nii [PERSON_NAME] jõuavad tegutsen koheselt edasi saata need"
type textarea "Hoiame pöidlaid. nii kui jõuavad tegutsen koheselt edasi saata need"
type textarea "Hoiame pöidlaid. nii [PERSON_NAME] jõuavad tegutsen koheselt edasi saata need s…"
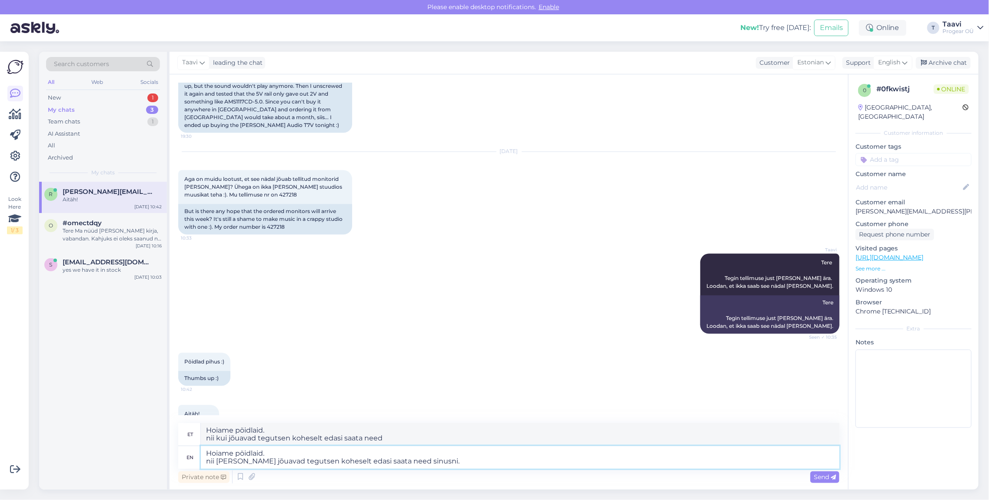
type textarea "Hoiame pöidlaid. nii kui jõuavad tegutsen koheselt edasi saata need sinusni."
type textarea "Hoiame pöidlaid. nii [PERSON_NAME] jõuavad tegutsen koheselt edasi saata need"
type textarea "Hoiame pöidlaid. nii kui jõuavad tegutsen koheselt edasi saata need"
type textarea "Hoiame pöidlaid. nii [PERSON_NAME] jõuavad tegutsen koheselt edasi saata"
type textarea "Hoiame pöidlaid. nii kui jõuavad tegutsen koheselt edasi saata"
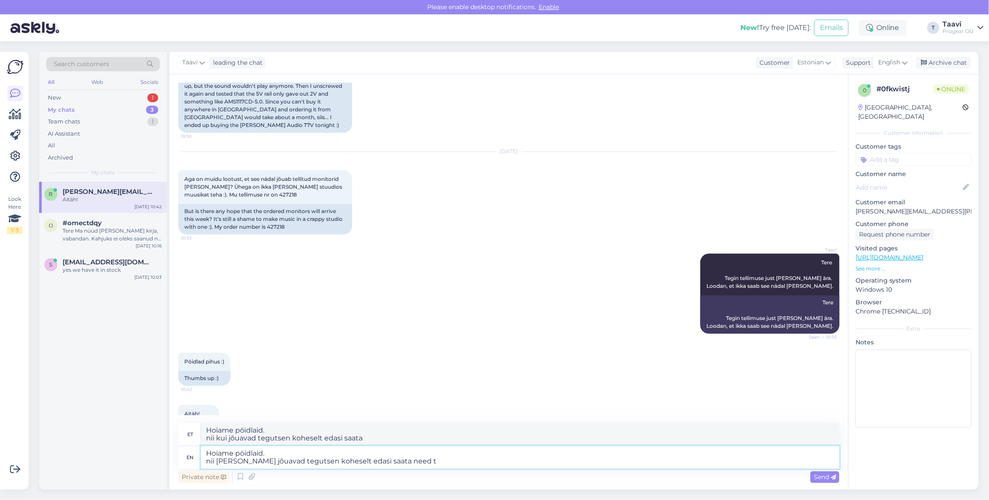
type textarea "Hoiame pöidlaid. nii [PERSON_NAME] jõuavad tegutsen koheselt edasi saata need te"
type textarea "Hoiame pöidlaid. nii kui jõuavad tegutsen koheselt edasi saata need"
type textarea "Hoiame pöidlaid. nii [PERSON_NAME] jõuavad tegutsen koheselt edasi saata need t…"
type textarea "Hoiame pöidlaid. nii kui jõuavad tegutsen koheselt edasi saata need teile."
type textarea "Hoiame pöidlaid. nii [PERSON_NAME] jõuavad tegutsen koheselt edasi saata need t…"
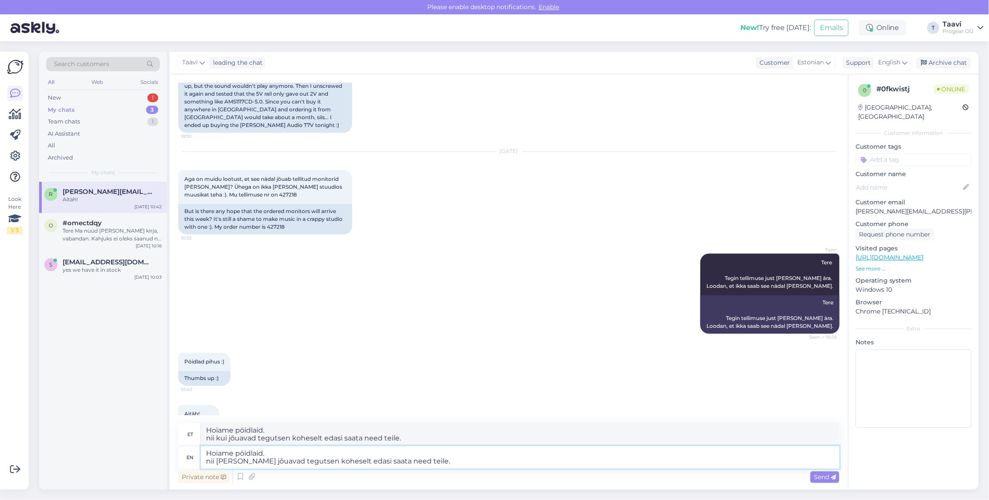
type textarea "Hoiame pöidlaid. nii kui jõuavad tegutsen koheselt edasi saata need teile. ;"
type textarea "Hoiame pöidlaid. nii [PERSON_NAME] jõuavad tegutsen koheselt edasi saata need t…"
type textarea "Hoiame pöidlaid. nii kui jõuavad tegutsen koheselt edasi saata need teile."
type textarea "Hoiame pöidlaid. nii [PERSON_NAME] jõuavad tegutsen koheselt edasi saata need t…"
type textarea "Hoiame pöidlaid. nii kui jõuavad tegutsen koheselt edasi saata need teile. :"
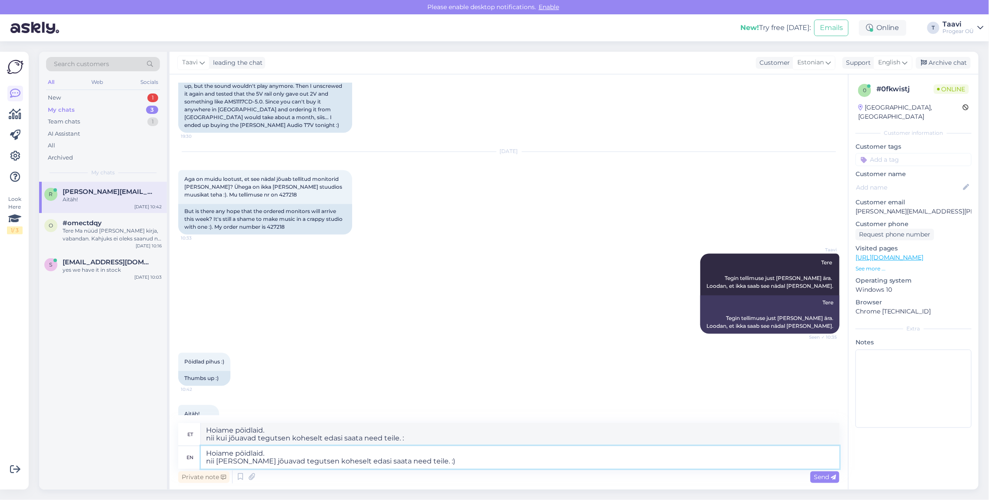
type textarea "Hoiame pöidlaid. nii [PERSON_NAME] jõuavad tegutsen koheselt edasi saata need t…"
type textarea "Hoiame pöidlaid. nii kui jõuavad tegutsen koheselt edasi saata need teile. :)"
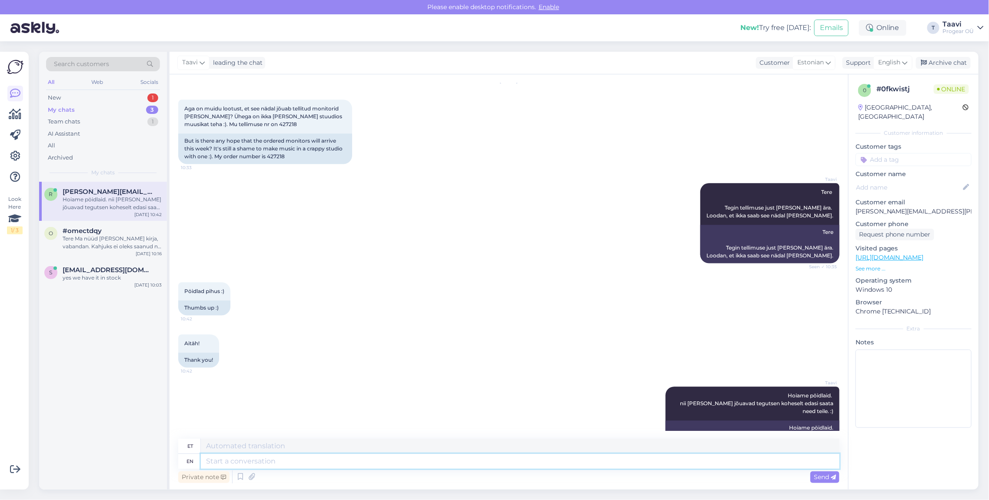
scroll to position [1139, 0]
click at [133, 98] on div "New 1" at bounding box center [103, 98] width 114 height 12
click at [130, 98] on div "New 1" at bounding box center [103, 98] width 114 height 12
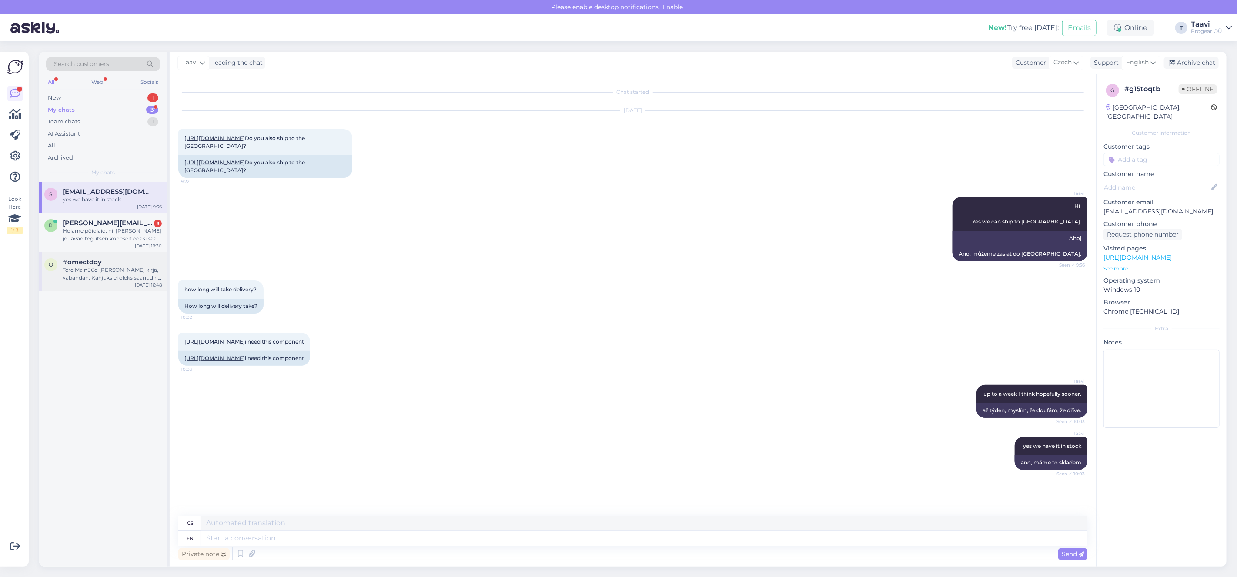
drag, startPoint x: 87, startPoint y: 236, endPoint x: 130, endPoint y: 254, distance: 46.6
click at [87, 237] on div "Hoiame pöidlaid. nii [PERSON_NAME] jõuavad tegutsen koheselt edasi saata need t…" at bounding box center [112, 235] width 99 height 16
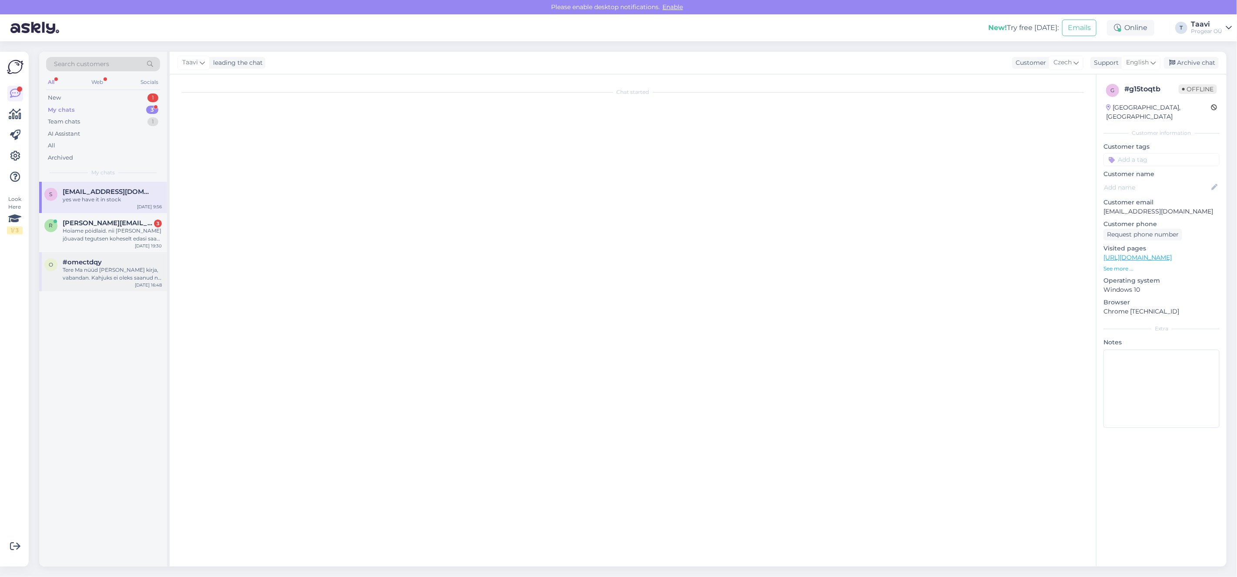
scroll to position [782, 0]
